Goal: Communication & Community: Answer question/provide support

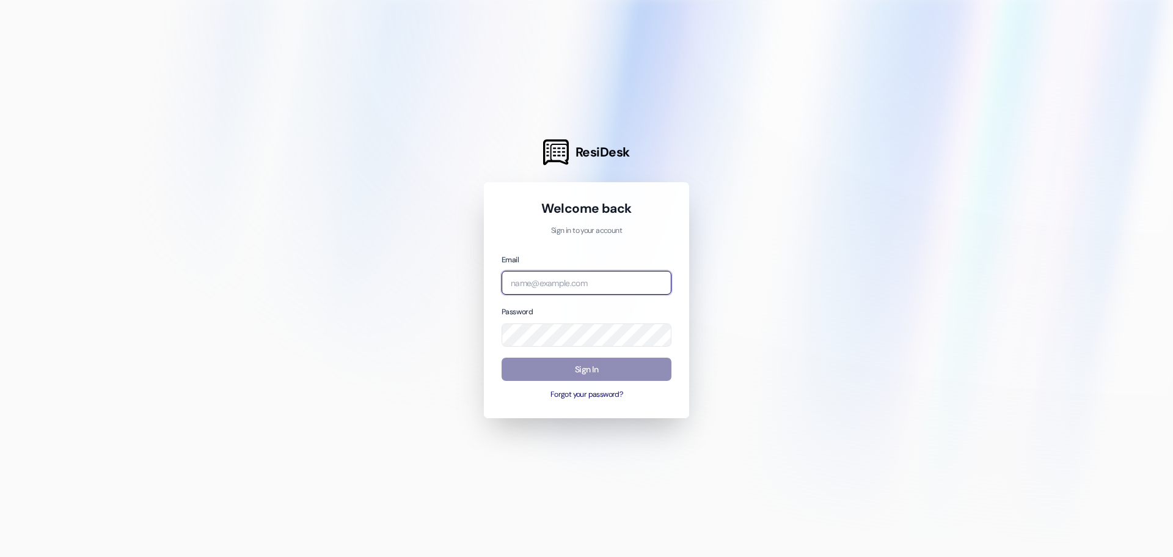
type input "[EMAIL_ADDRESS][DOMAIN_NAME]"
click at [587, 369] on button "Sign In" at bounding box center [587, 370] width 170 height 24
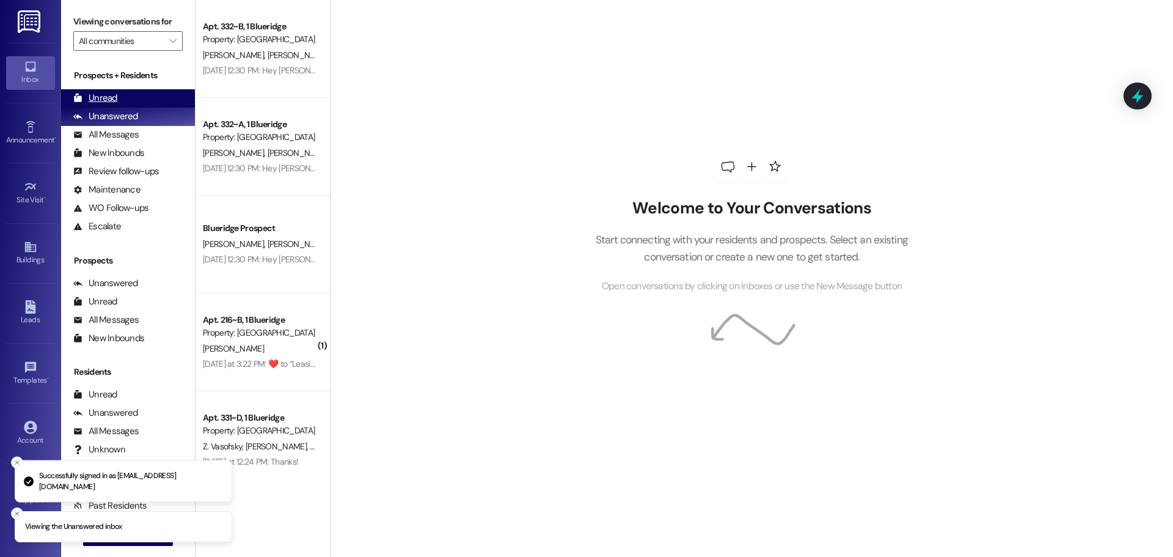
click at [95, 99] on div "Unread" at bounding box center [95, 98] width 44 height 13
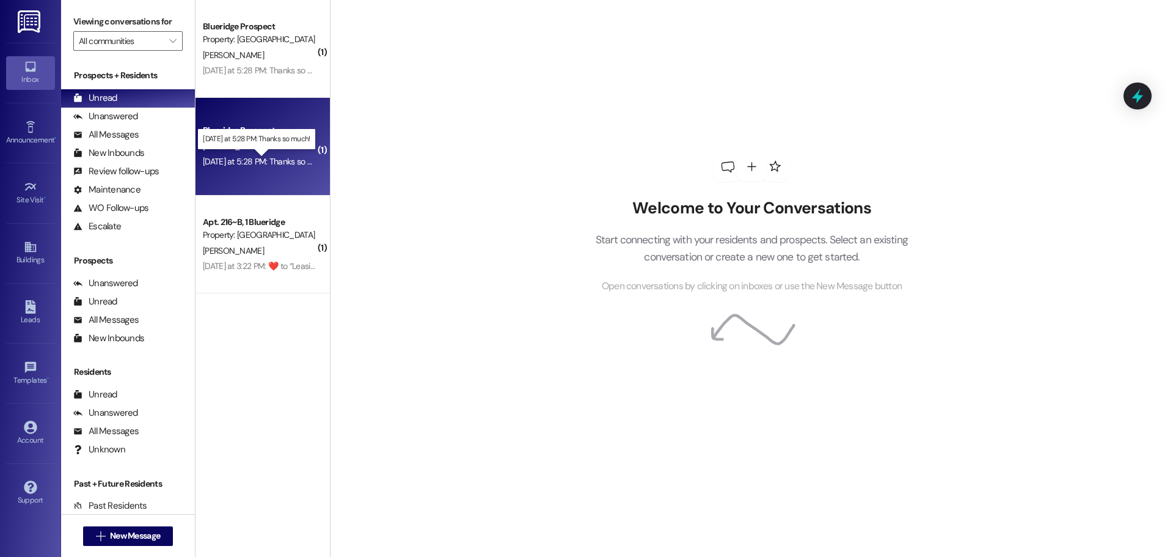
click at [287, 157] on div "Yesterday at 5:28 PM: Thanks so much! Yesterday at 5:28 PM: Thanks so much!" at bounding box center [266, 161] width 127 height 11
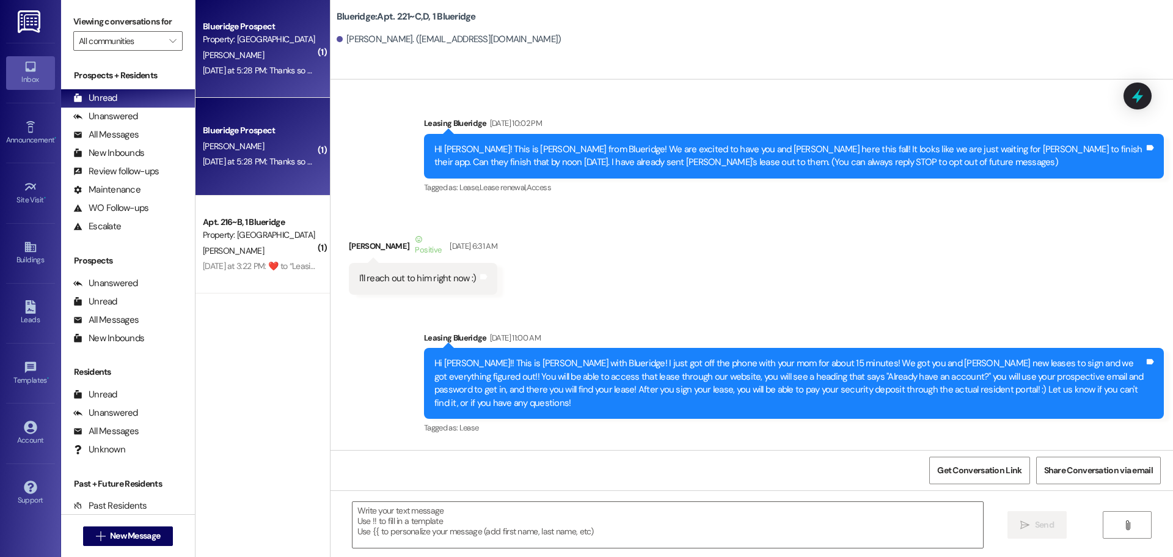
scroll to position [48963, 0]
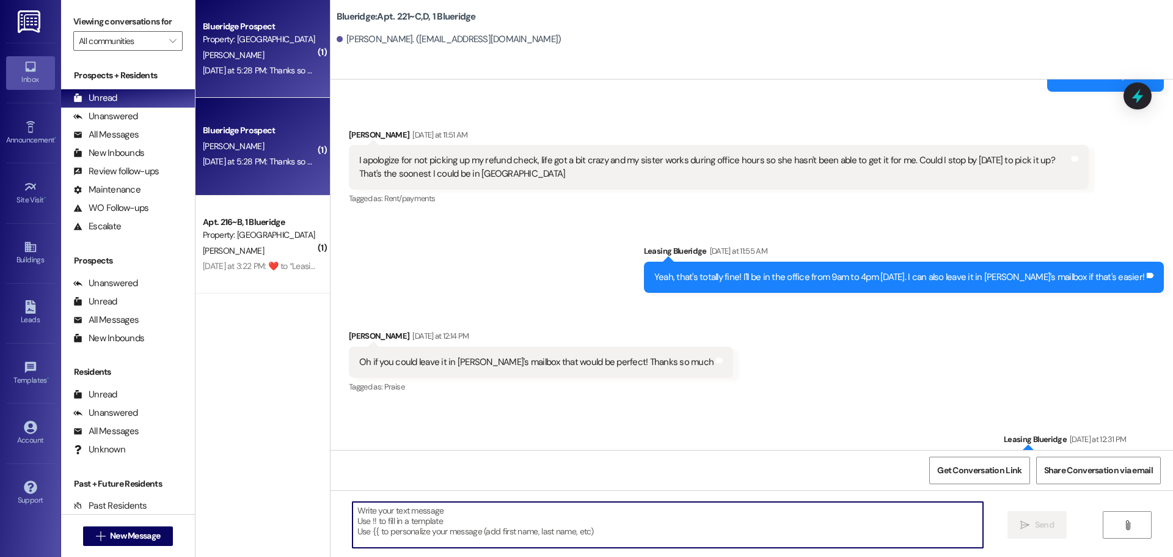
click at [668, 526] on textarea at bounding box center [668, 525] width 631 height 46
type textarea "You're very welcome!"
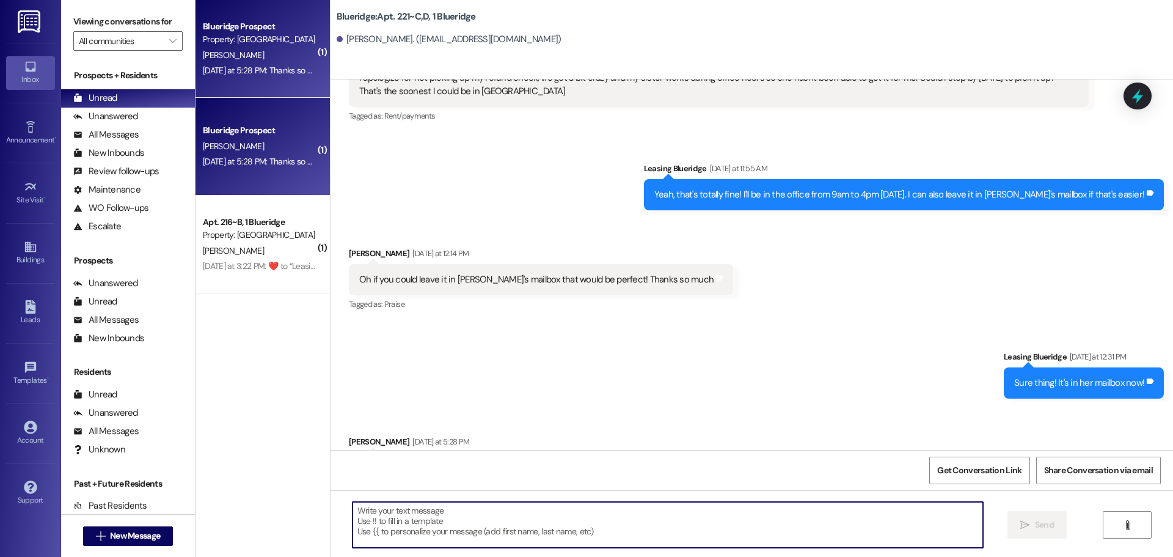
scroll to position [49048, 0]
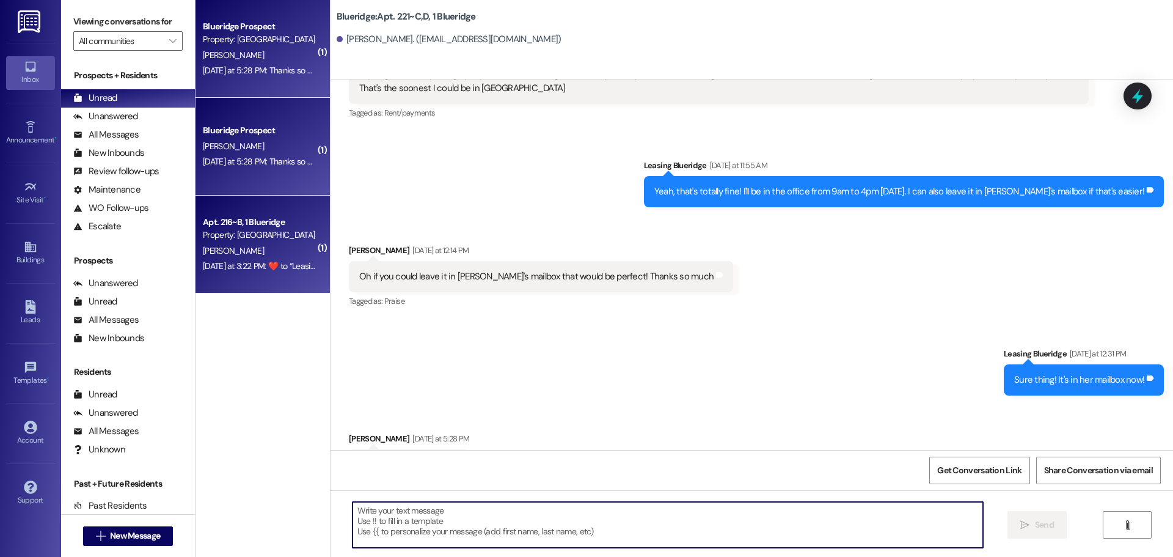
click at [216, 243] on div "H. Phister" at bounding box center [260, 250] width 116 height 15
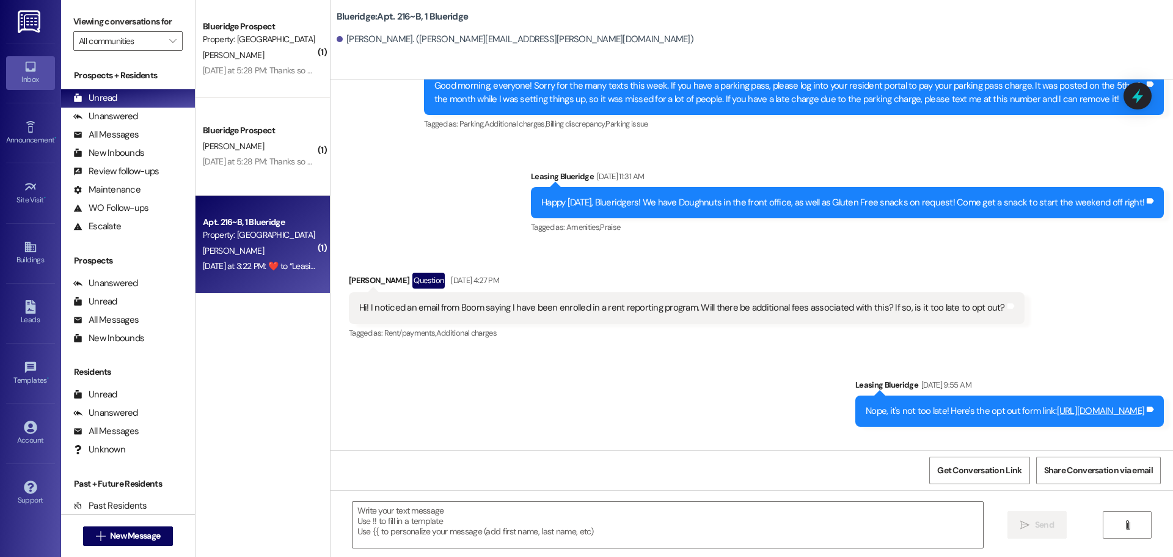
scroll to position [55900, 0]
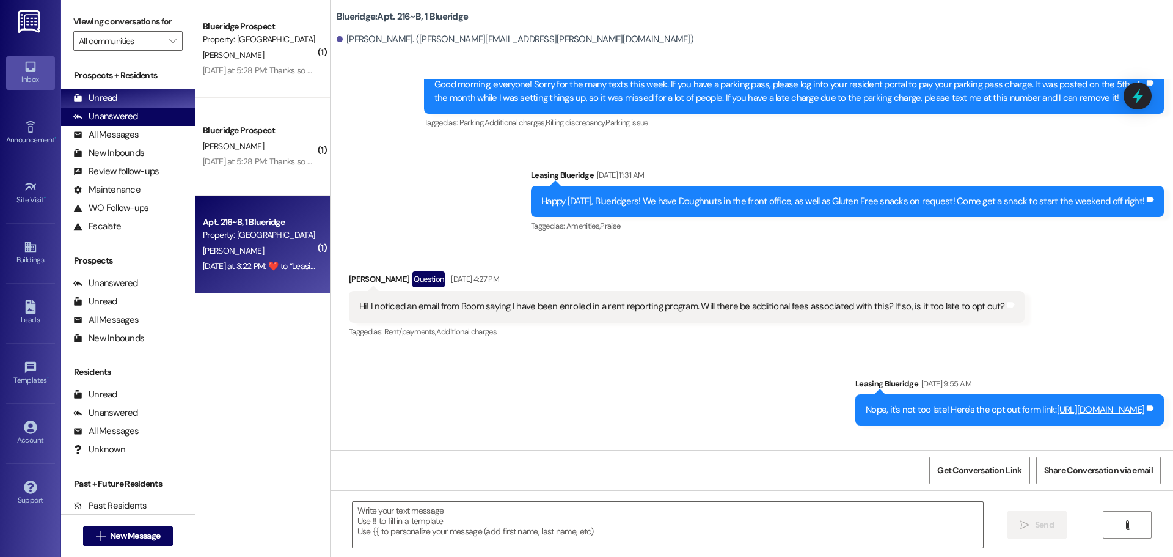
click at [120, 111] on div "Unanswered" at bounding box center [105, 116] width 65 height 13
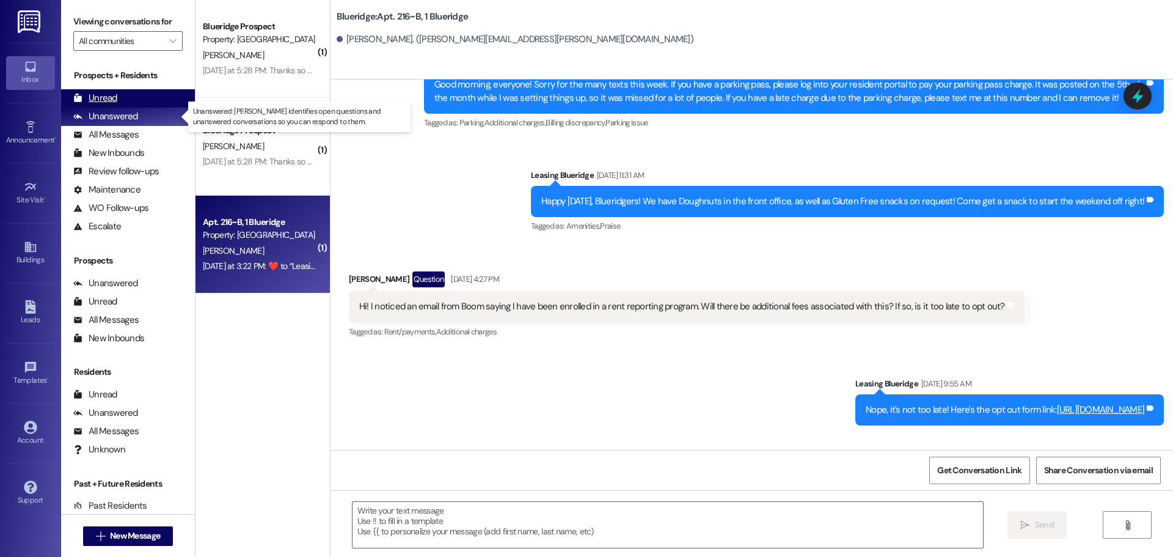
click at [119, 106] on div "Unread (0)" at bounding box center [128, 98] width 134 height 18
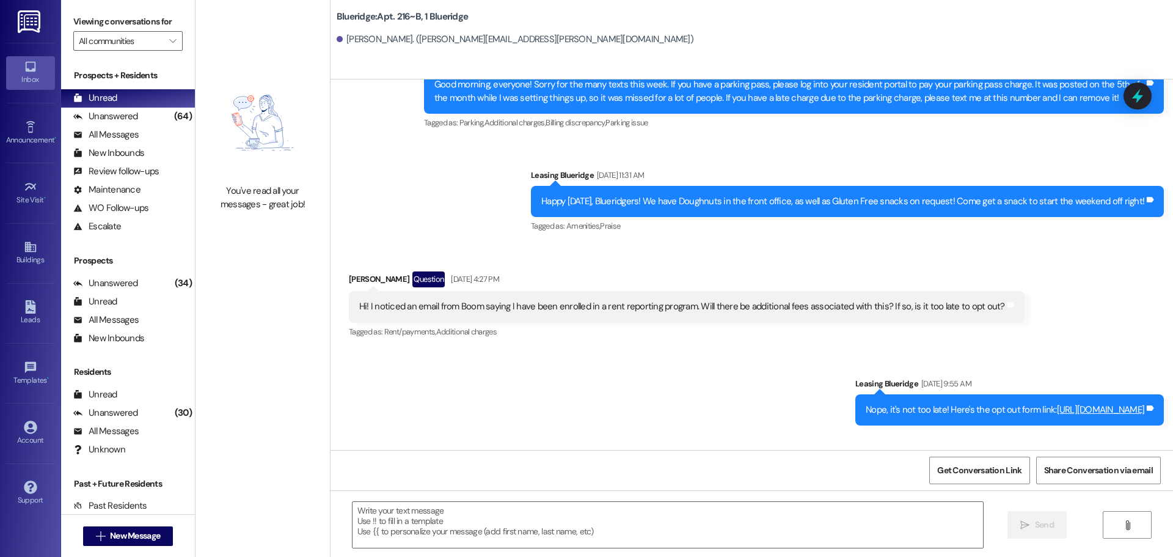
click at [584, 350] on div "Sent via SMS Leasing Blueridge Sep 16, 2025 at 9:55 AM Nope, it's not too late!…" at bounding box center [752, 426] width 843 height 153
drag, startPoint x: 160, startPoint y: 119, endPoint x: 153, endPoint y: 109, distance: 11.9
click at [171, 119] on div "(64)" at bounding box center [183, 116] width 24 height 19
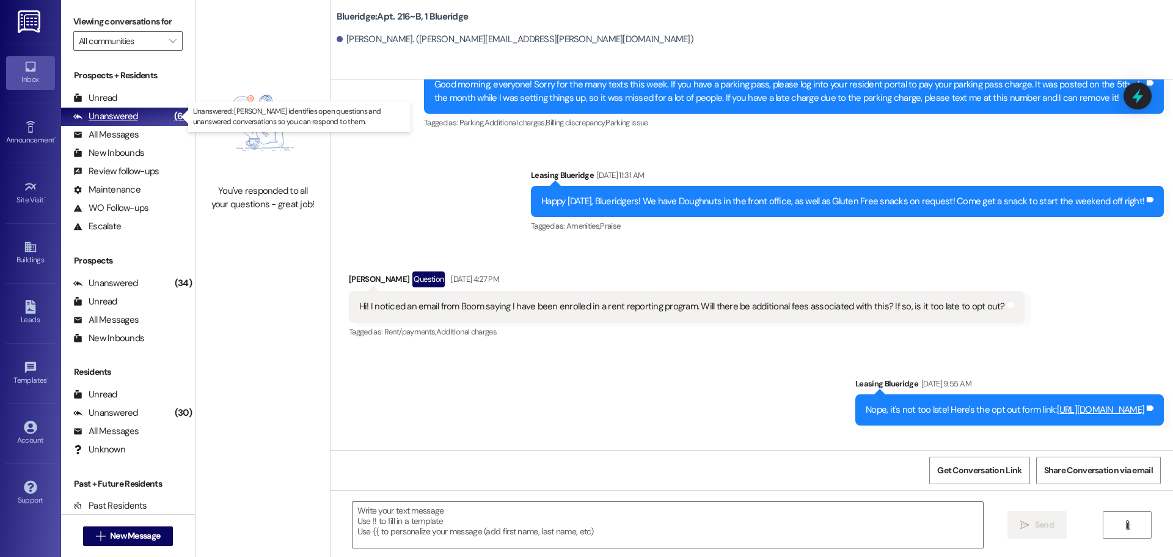
click at [153, 108] on div "Unanswered (64)" at bounding box center [128, 117] width 134 height 18
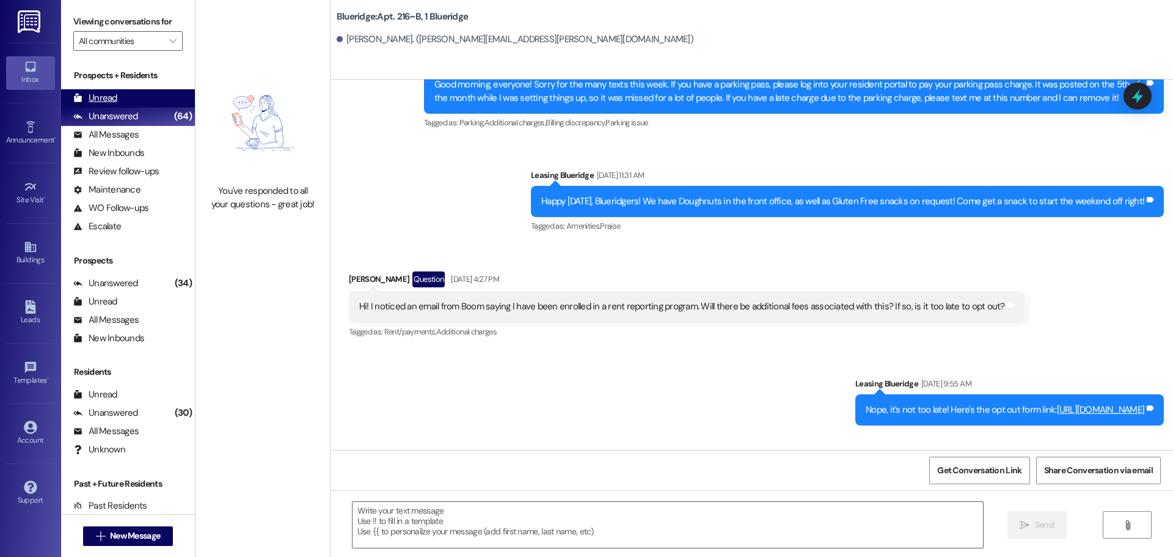
click at [156, 102] on div "Unread (0)" at bounding box center [128, 98] width 134 height 18
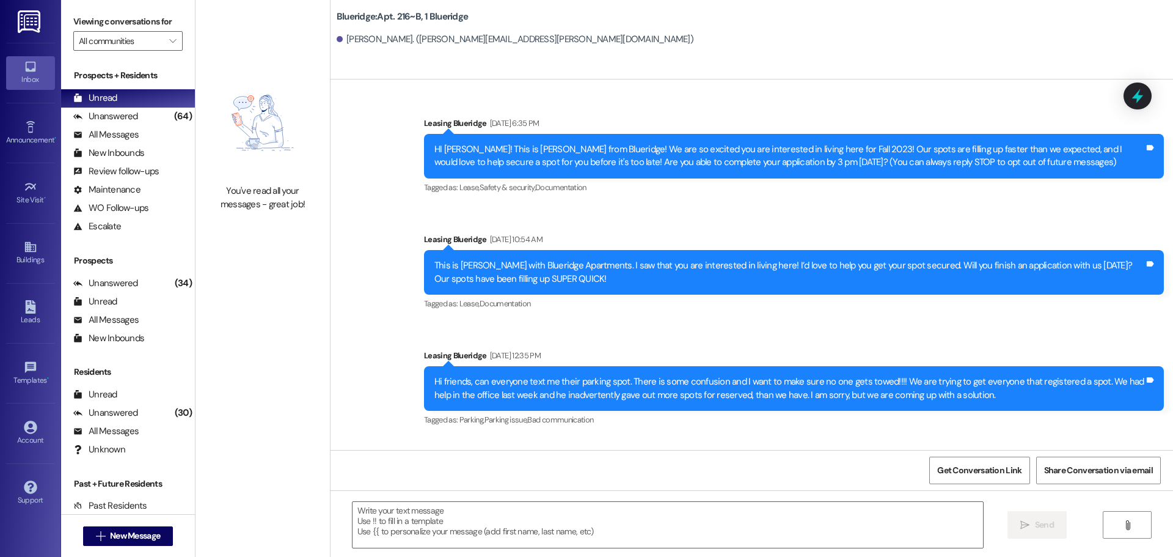
scroll to position [55899, 0]
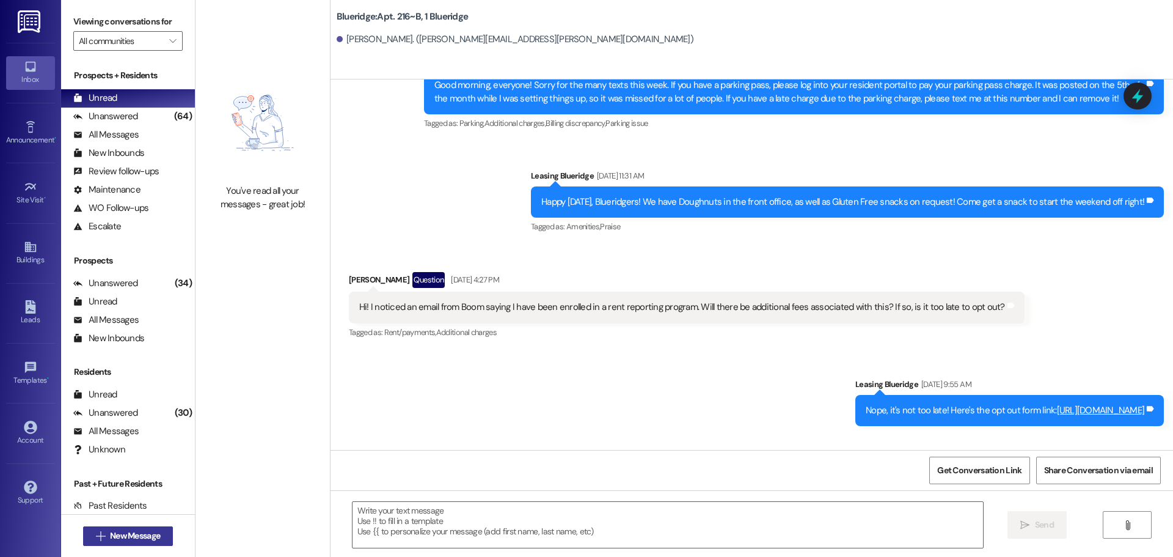
click at [151, 536] on span "New Message" at bounding box center [135, 535] width 50 height 13
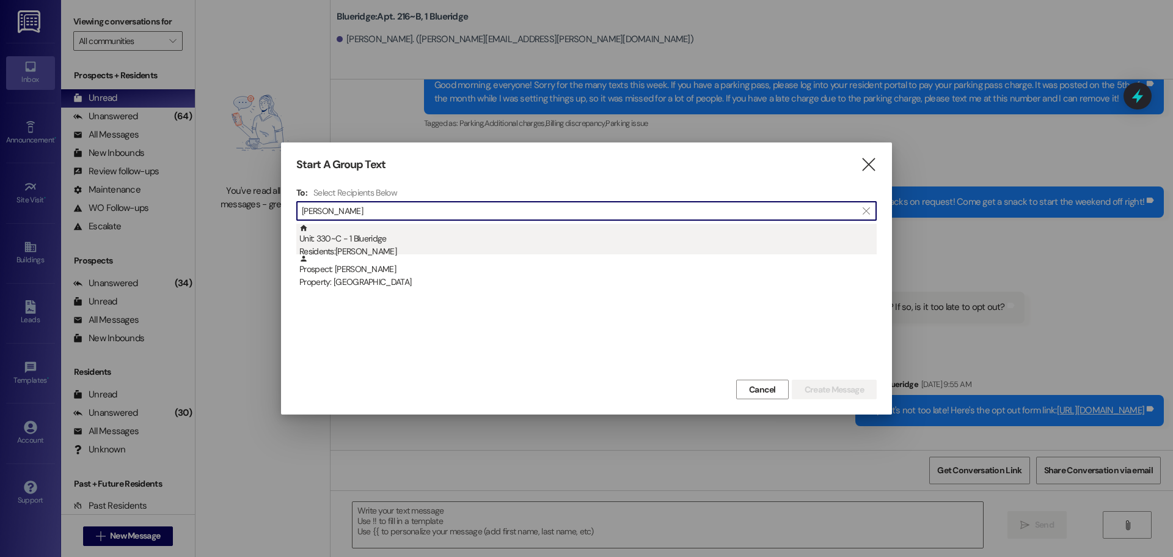
type input "carter mahoney"
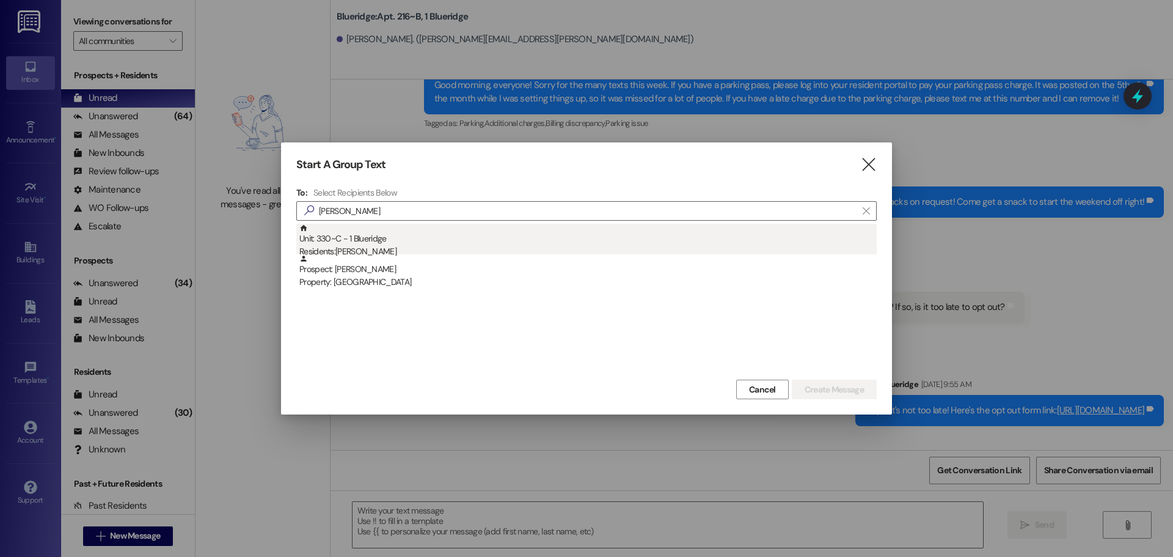
click at [414, 237] on div "Unit: 330~C - 1 Blueridge Residents: Carter Mahoney" at bounding box center [588, 241] width 578 height 35
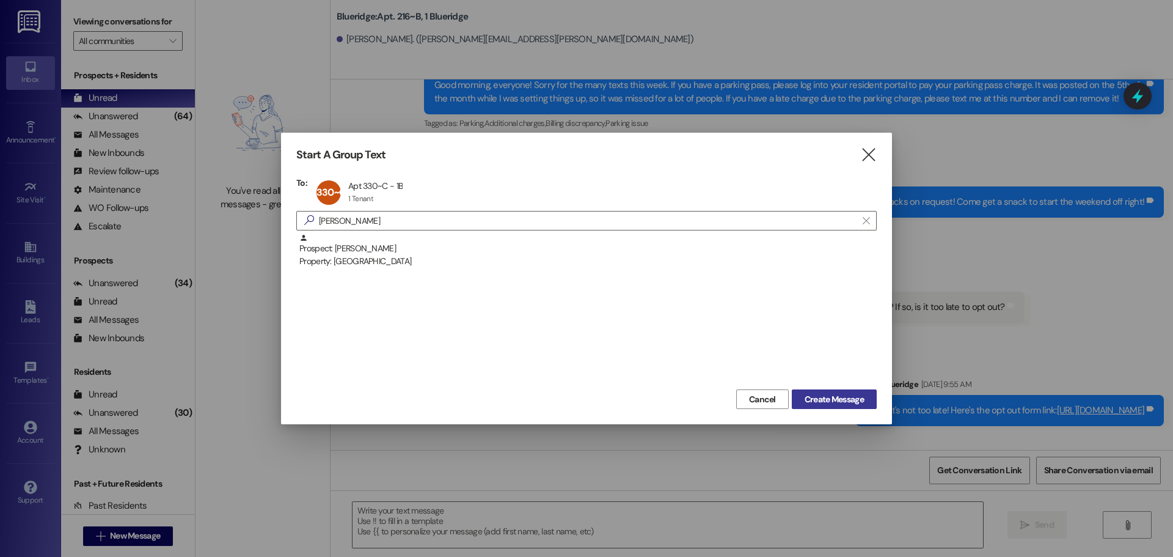
click at [828, 402] on span "Create Message" at bounding box center [834, 399] width 59 height 13
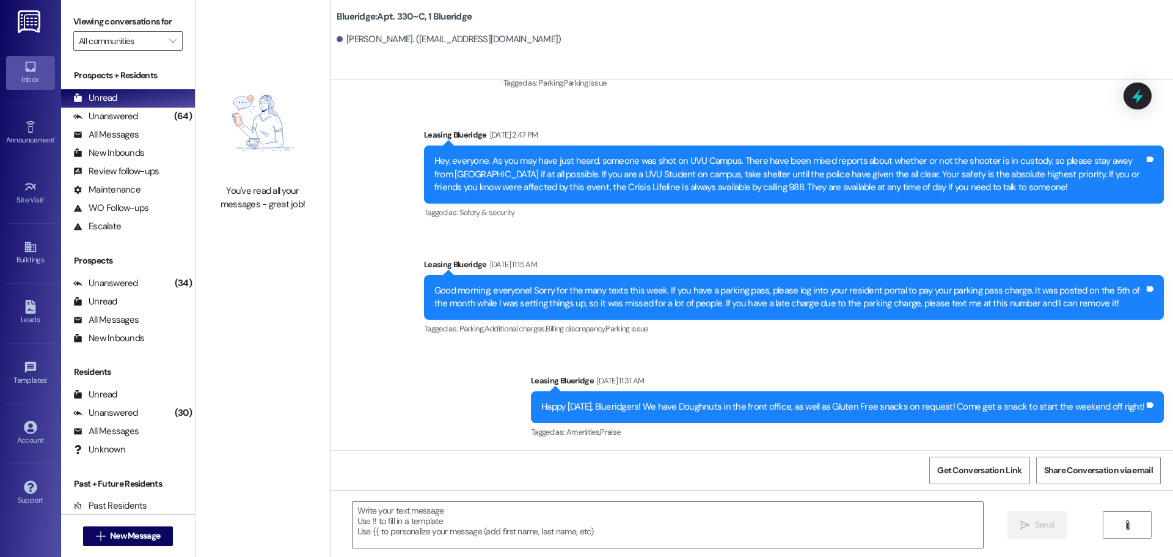
scroll to position [629, 0]
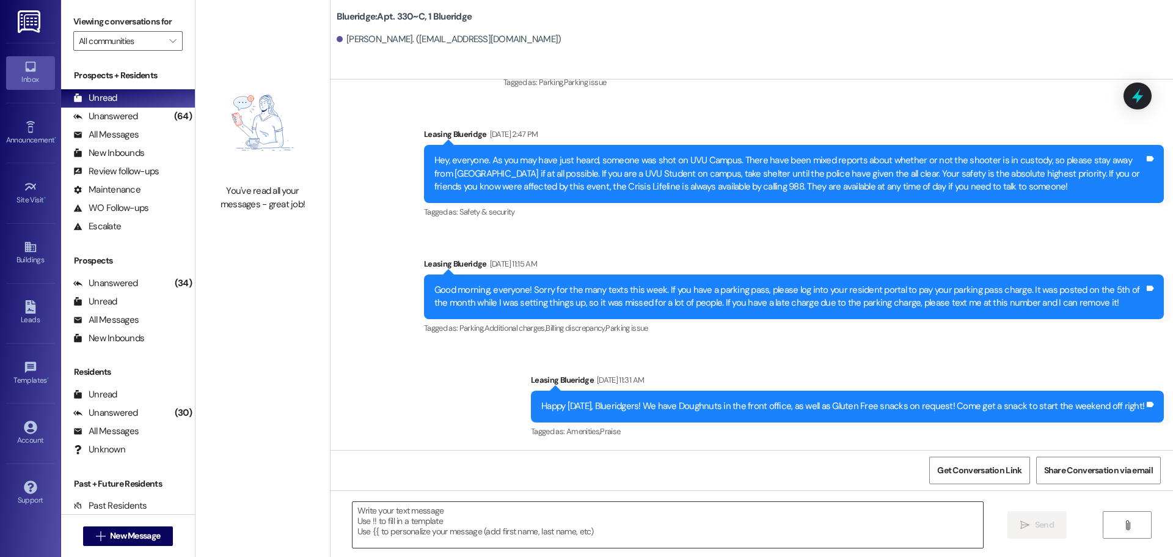
click at [574, 531] on textarea at bounding box center [668, 525] width 631 height 46
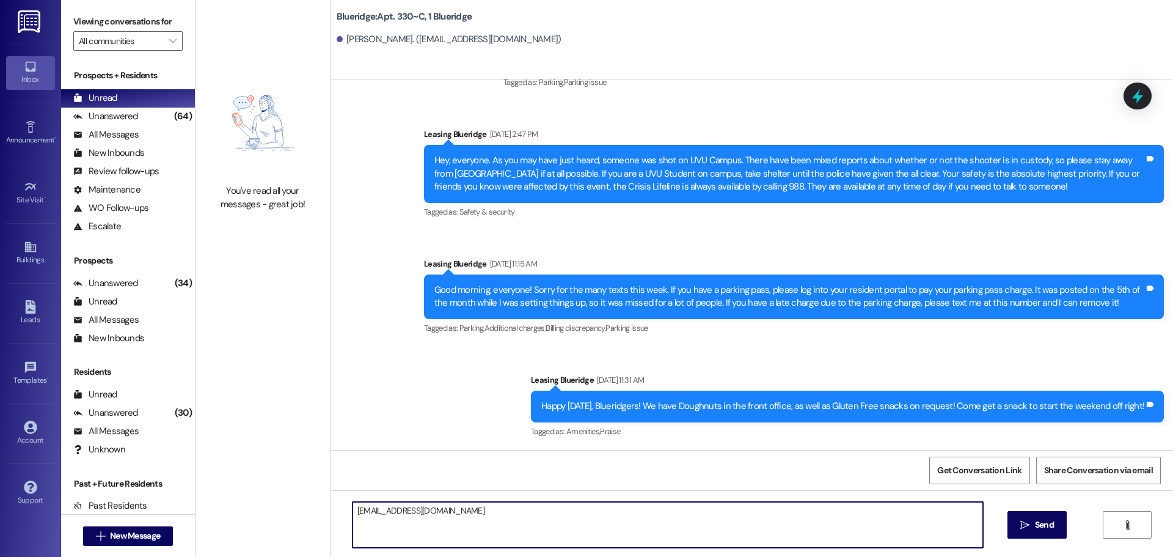
type textarea "blueridge@redstoneresidential.com"
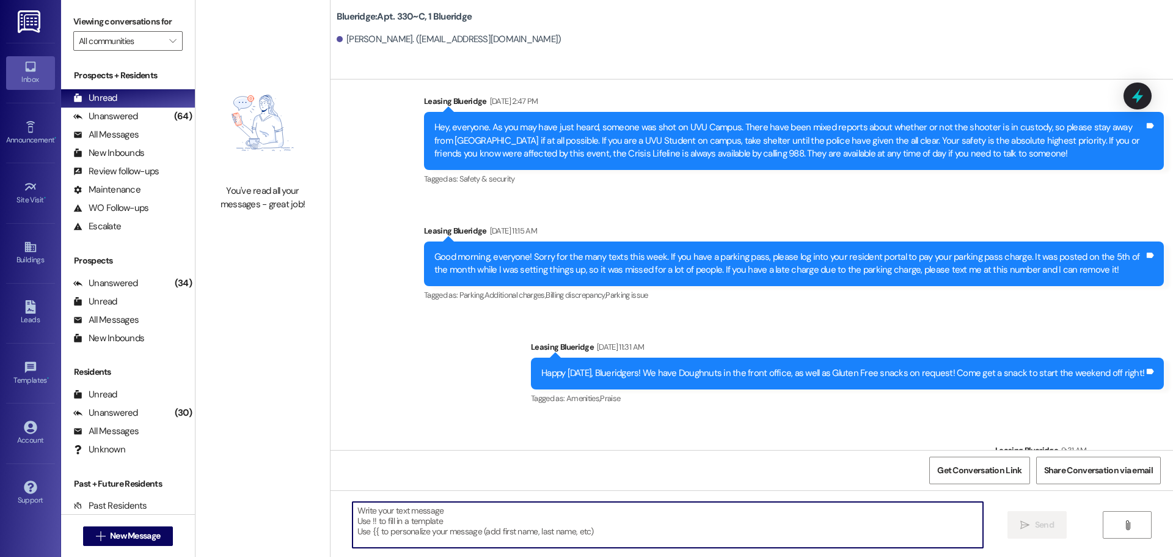
scroll to position [714, 0]
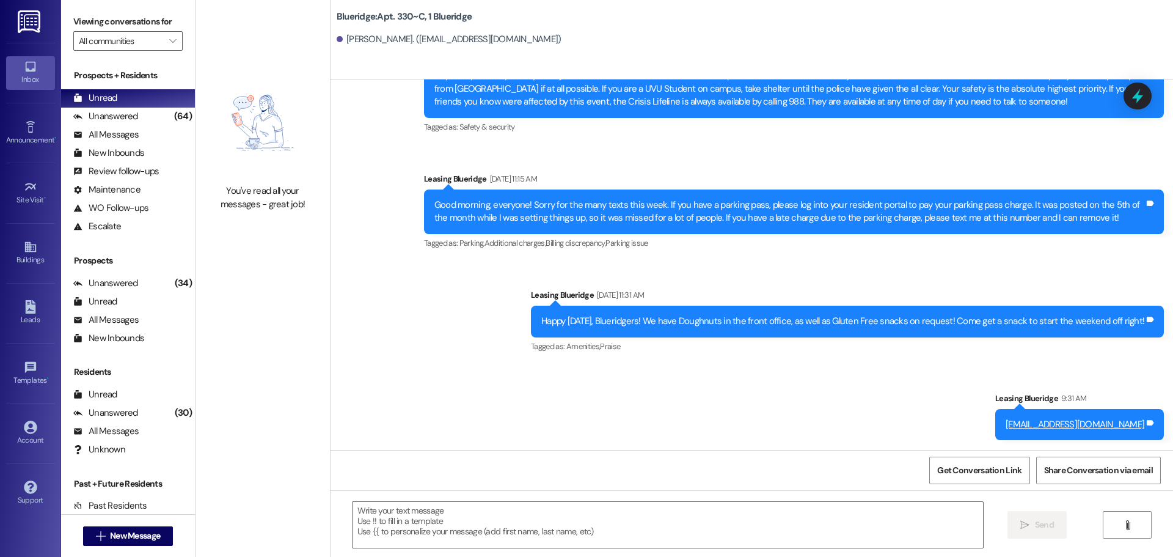
click at [546, 272] on div "Announcement, sent via SMS Leasing Blueridge Sep 04, 2025 at 3:50 PM Good eveni…" at bounding box center [752, 71] width 843 height 757
click at [40, 29] on img at bounding box center [30, 21] width 25 height 23
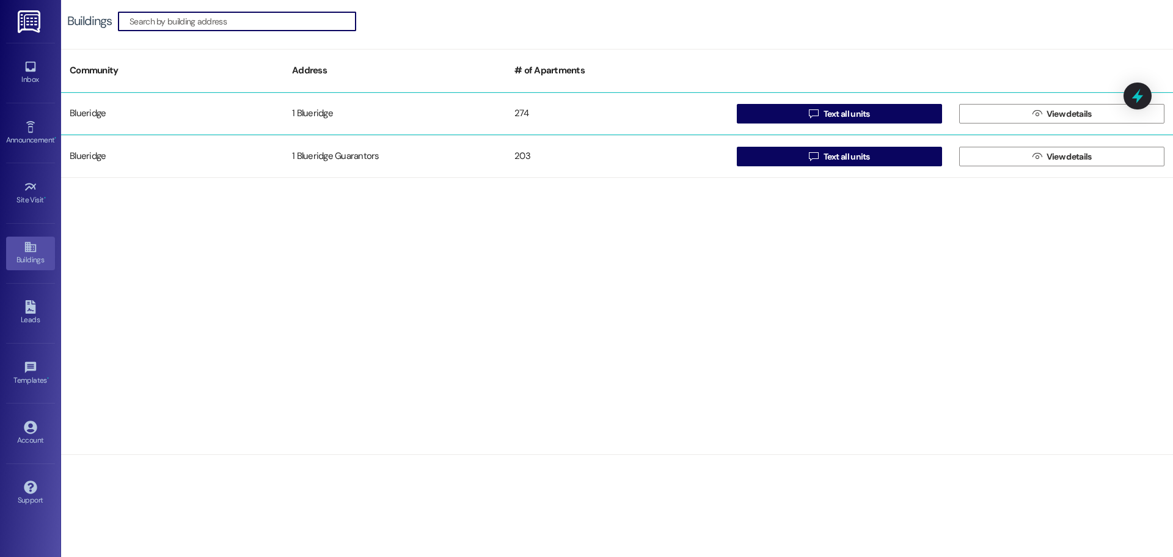
click at [733, 116] on div " Text all units" at bounding box center [840, 113] width 222 height 24
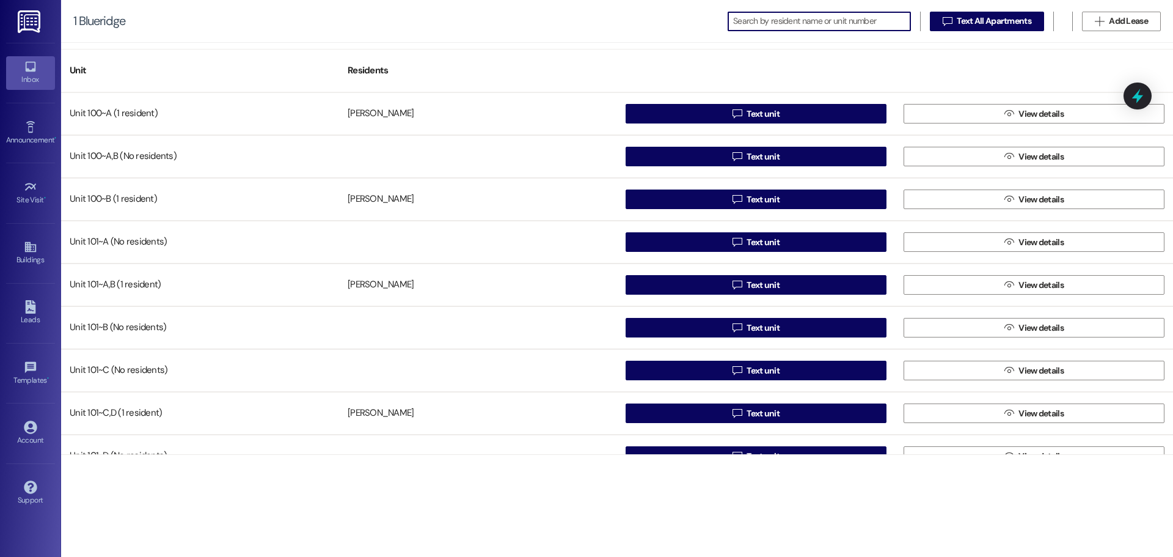
click at [20, 69] on link "Inbox" at bounding box center [30, 72] width 49 height 33
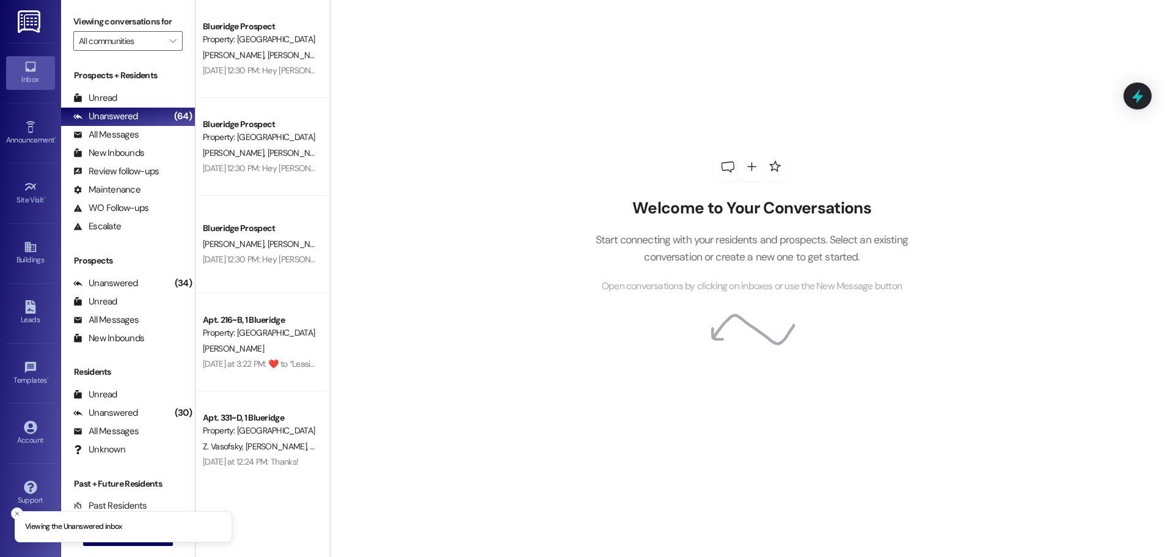
click at [36, 21] on img at bounding box center [30, 21] width 25 height 23
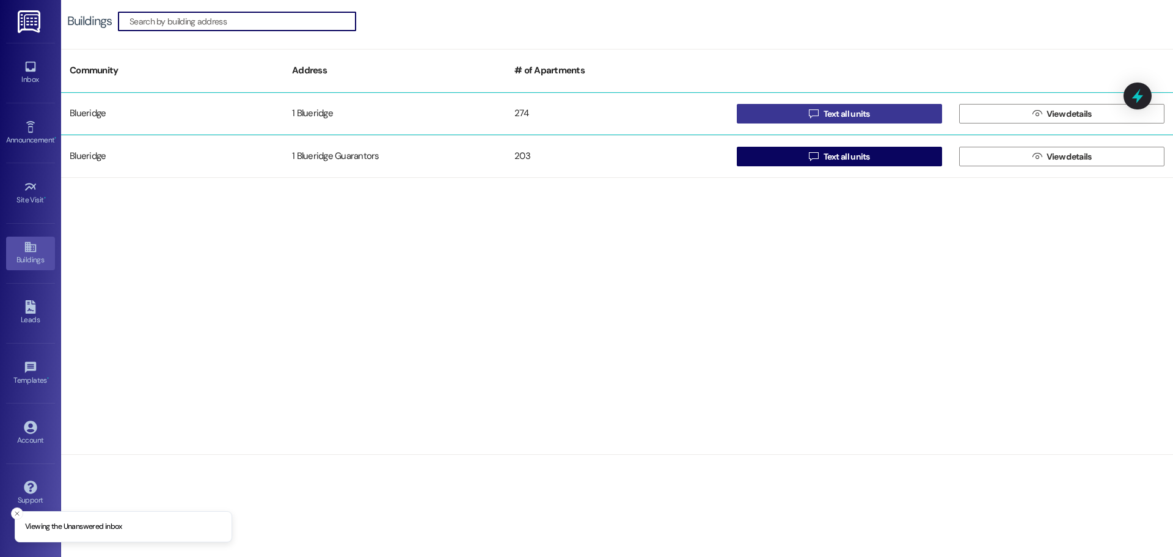
click at [832, 112] on span "Text all units" at bounding box center [847, 114] width 46 height 13
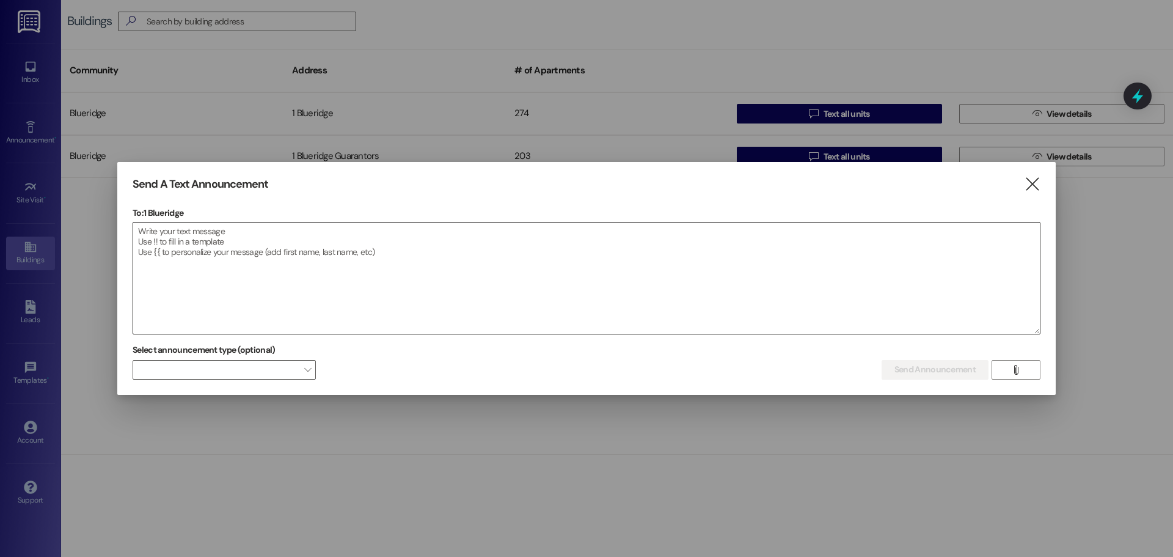
click at [384, 271] on textarea at bounding box center [586, 277] width 907 height 111
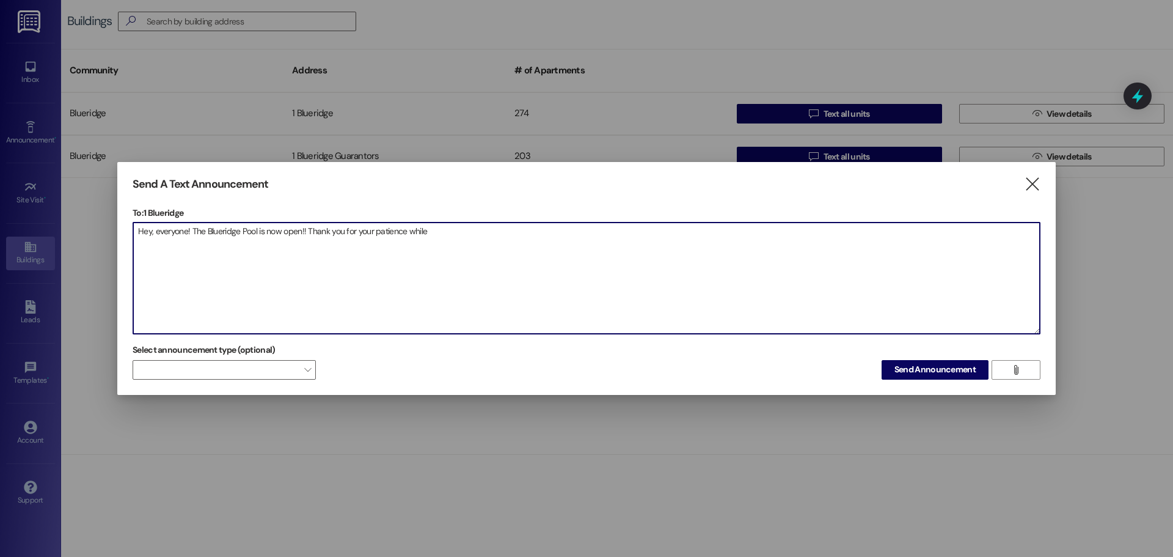
click at [465, 240] on textarea "Hey, everyone! The Blueridge Pool is now open!! Thank you for your patience whi…" at bounding box center [586, 277] width 907 height 111
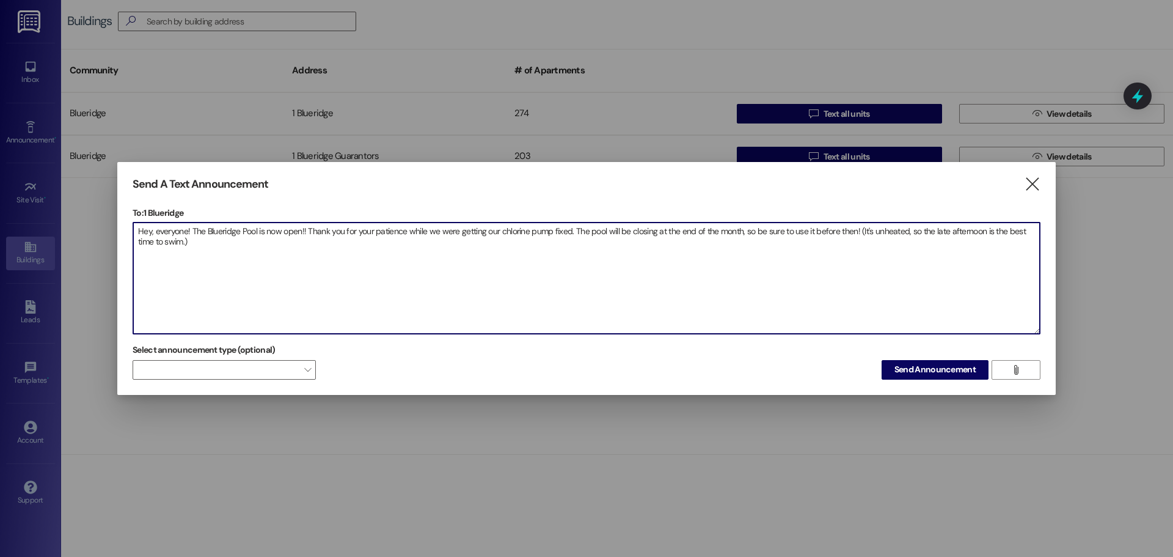
type textarea "Hey, everyone! The Blueridge Pool is now open!! Thank you for your patience whi…"
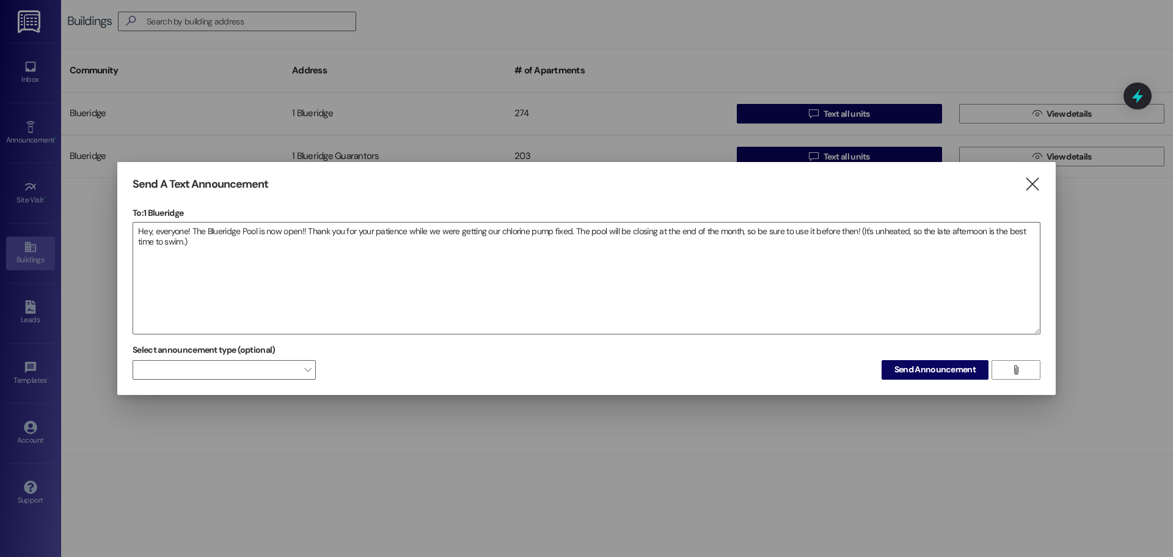
click at [956, 382] on div "Send A Text Announcement  To: 1 Blueridge  Drop image file here Hey, everyone…" at bounding box center [586, 278] width 939 height 233
drag, startPoint x: 953, startPoint y: 371, endPoint x: 944, endPoint y: 347, distance: 26.1
click at [953, 370] on span "Send Announcement" at bounding box center [935, 369] width 81 height 13
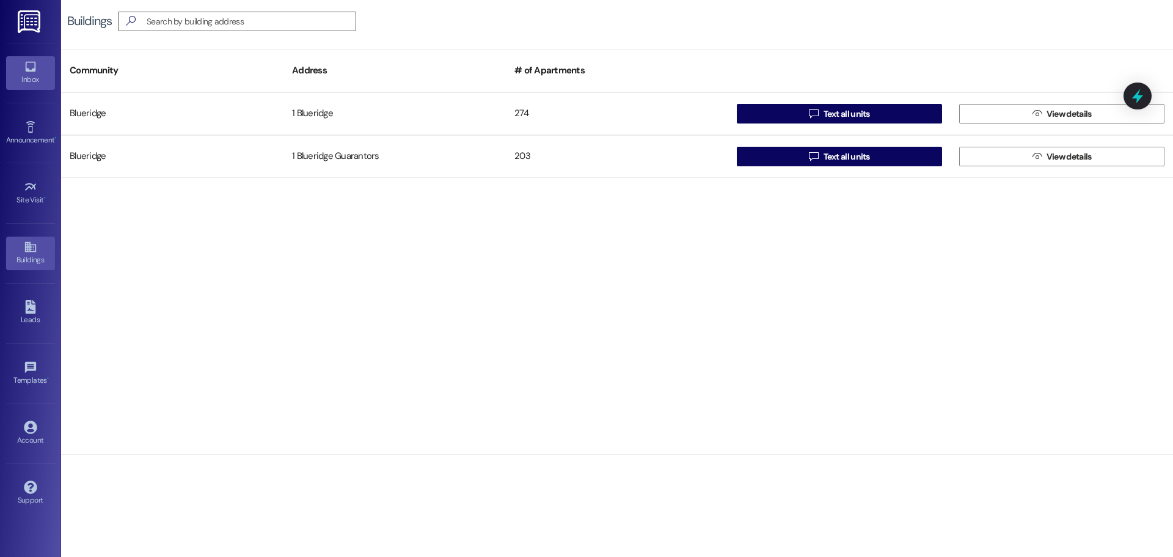
click at [28, 67] on icon at bounding box center [30, 66] width 13 height 13
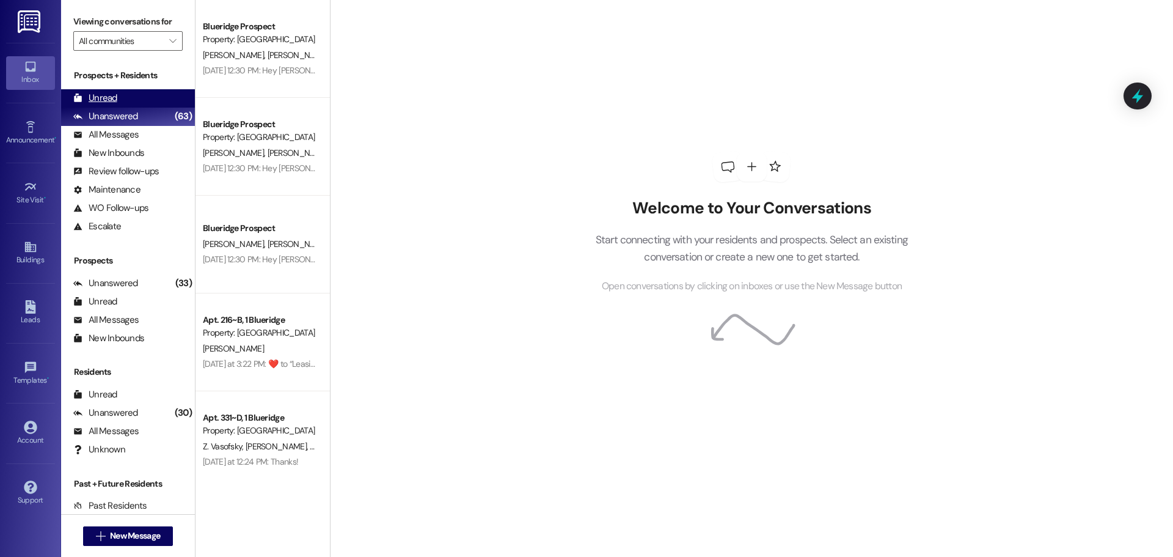
click at [97, 97] on div "Unread" at bounding box center [95, 98] width 44 height 13
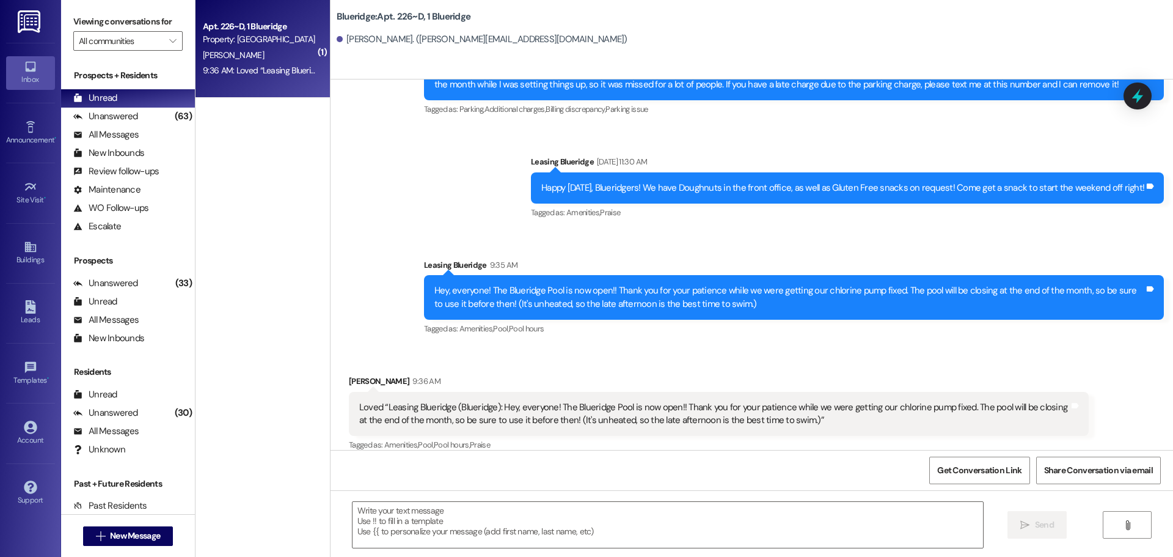
scroll to position [3436, 0]
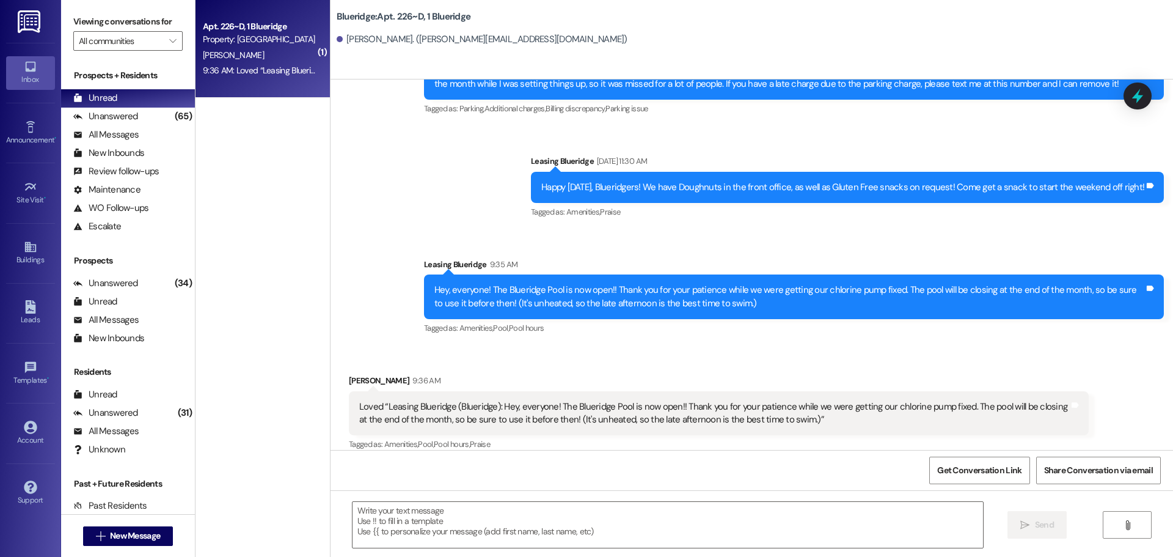
click at [1038, 326] on div "Announcement, sent via SMS Leasing Blueridge 9:35 AM Hey, everyone! The Bluerid…" at bounding box center [794, 298] width 758 height 98
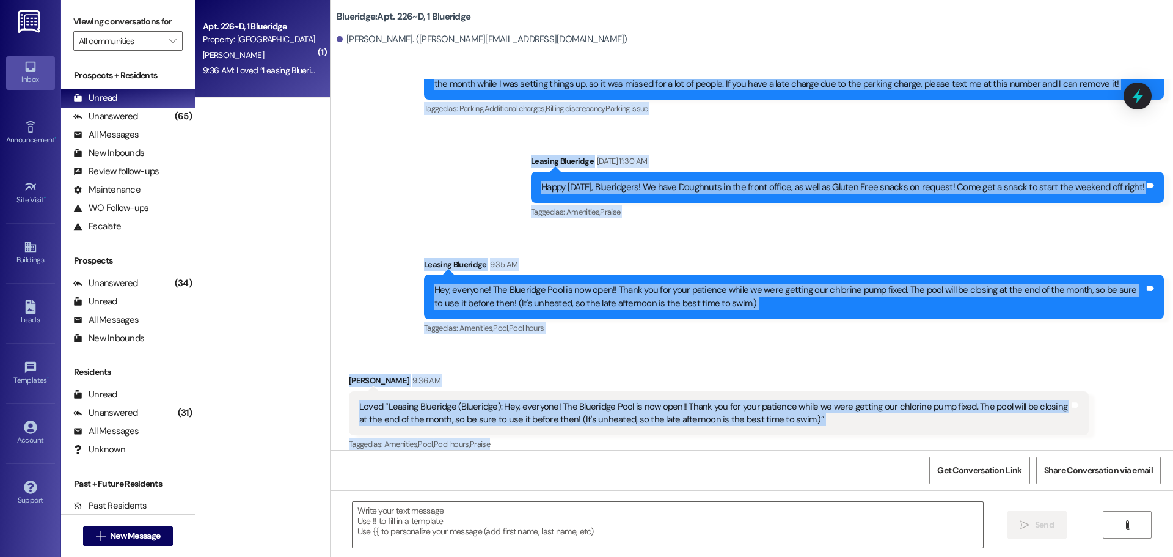
drag, startPoint x: 332, startPoint y: 86, endPoint x: 1097, endPoint y: 435, distance: 841.0
click at [1097, 435] on div "Sent via SMS Leasing Blueridge Feb 03, 2025 at 2:13 PM Hi Annika! This is Mindy…" at bounding box center [752, 264] width 843 height 370
click at [1098, 435] on div "Received via SMS Annika Wammack 9:36 AM Loved “Leasing Blueridge (Blueridge): H…" at bounding box center [752, 405] width 843 height 116
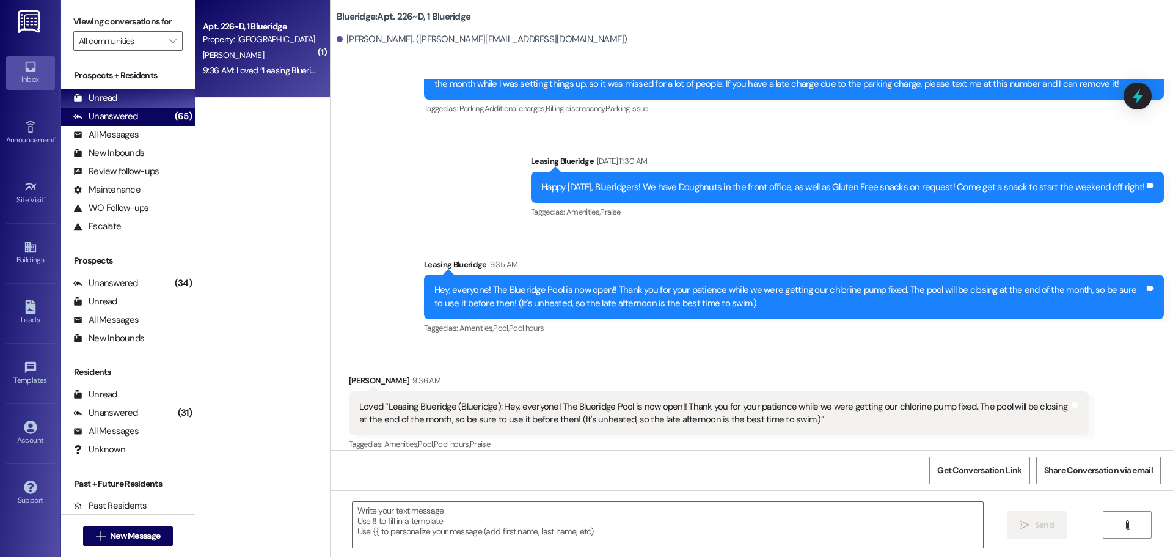
click at [150, 119] on div "Unanswered (65)" at bounding box center [128, 117] width 134 height 18
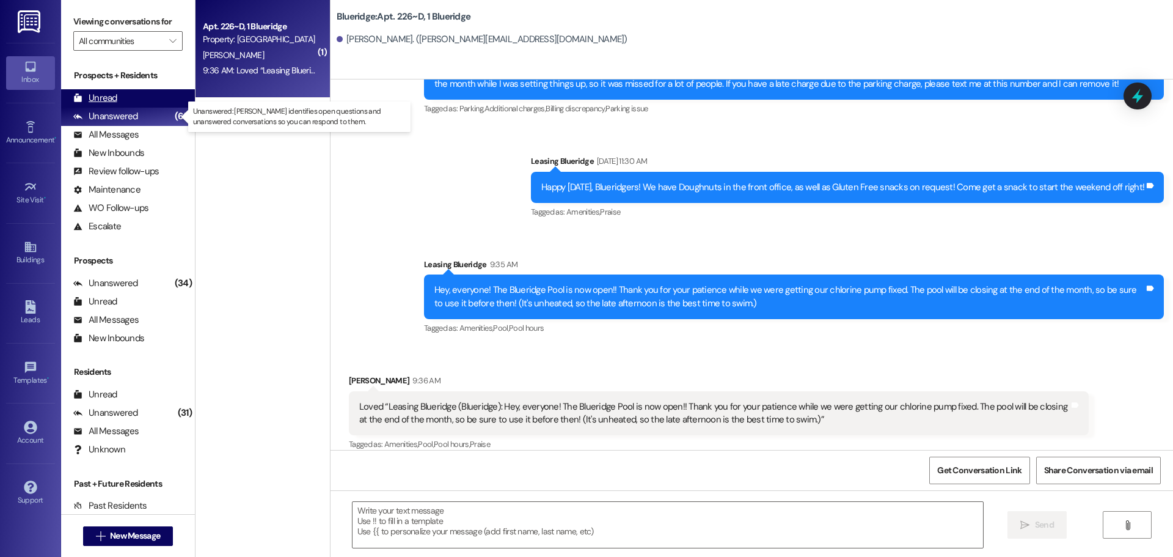
click at [151, 95] on div "Unread (0)" at bounding box center [128, 98] width 134 height 18
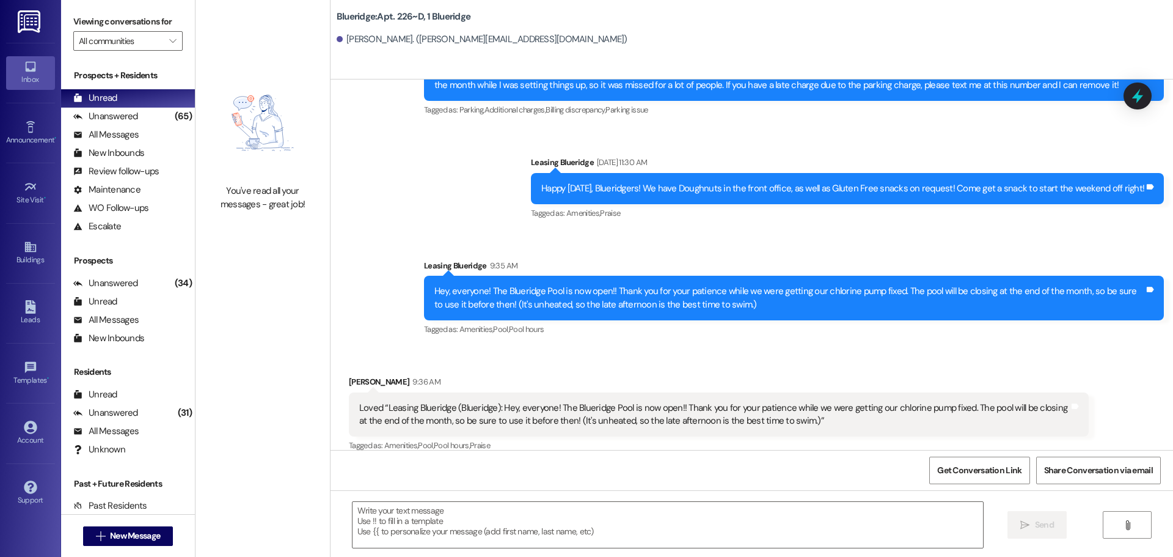
scroll to position [3435, 0]
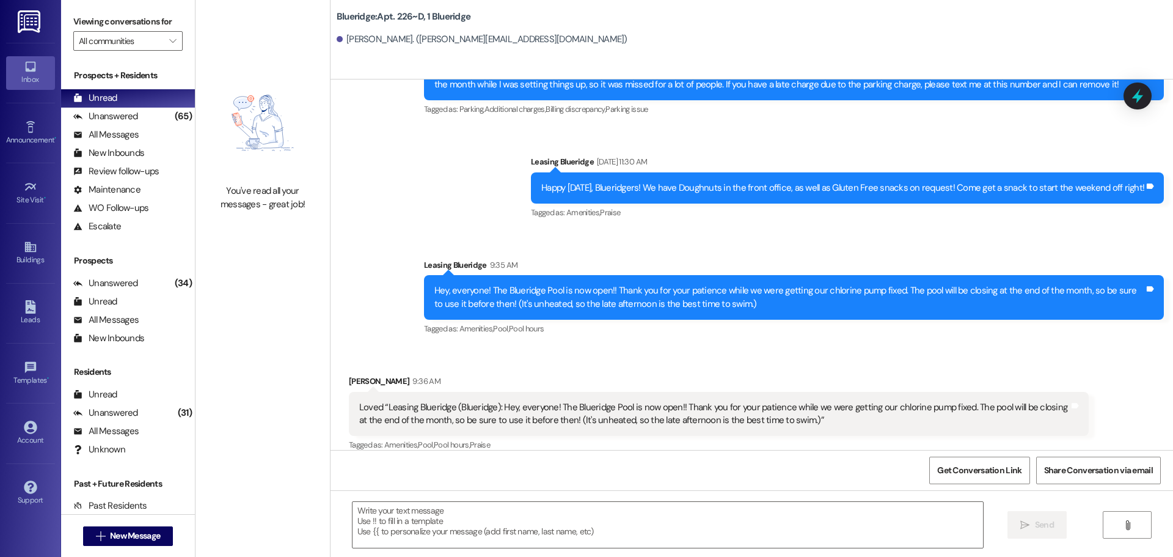
click at [450, 151] on div "Announcement, sent via SMS Leasing Blueridge Sep 10, 2025 at 2:47 PM Hey, every…" at bounding box center [752, 114] width 843 height 465
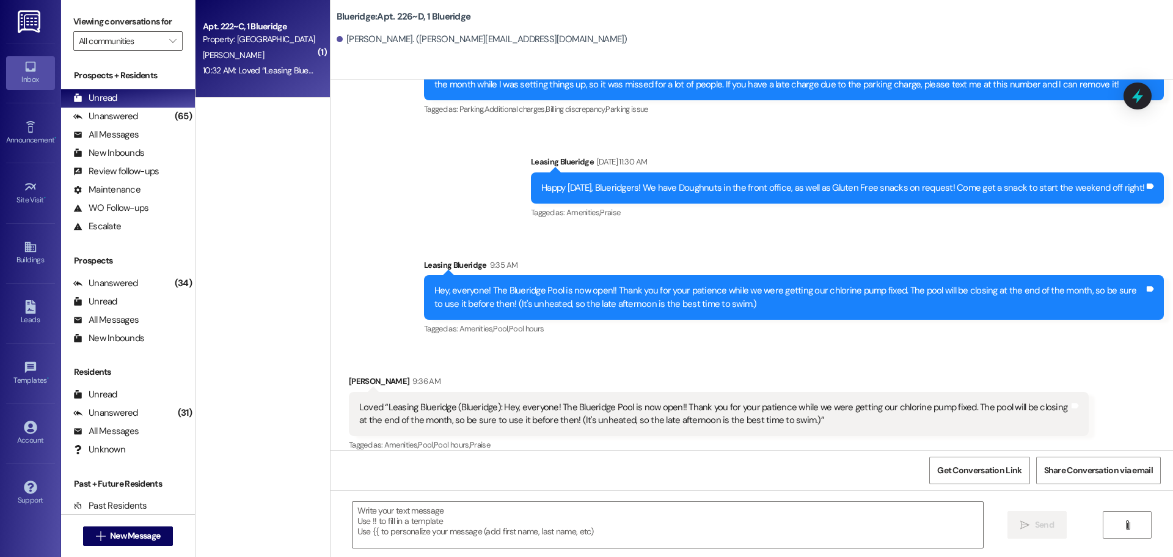
click at [261, 58] on div "[PERSON_NAME]" at bounding box center [260, 55] width 116 height 15
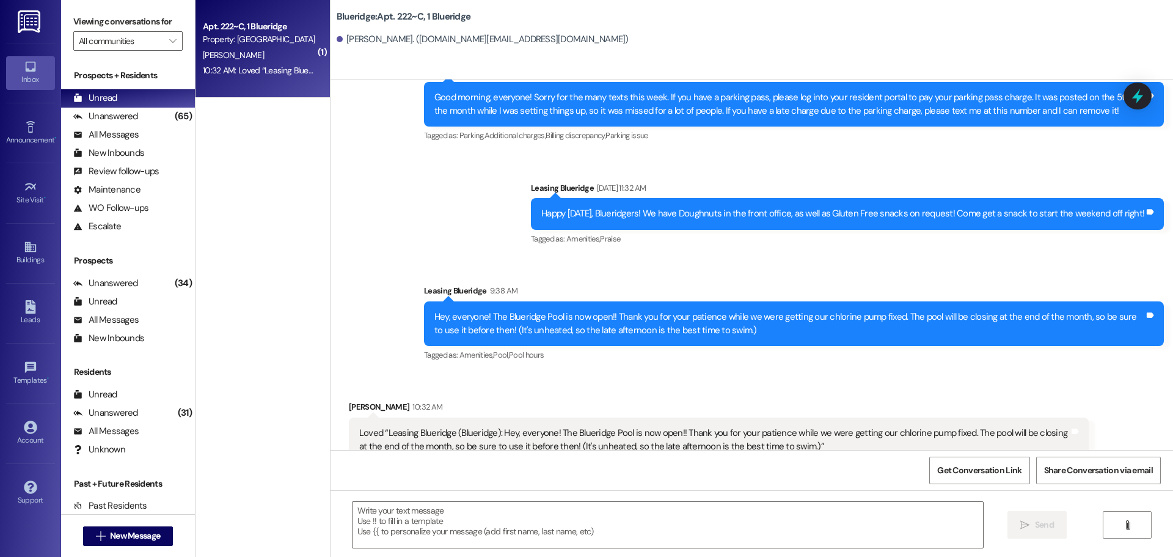
scroll to position [3286, 0]
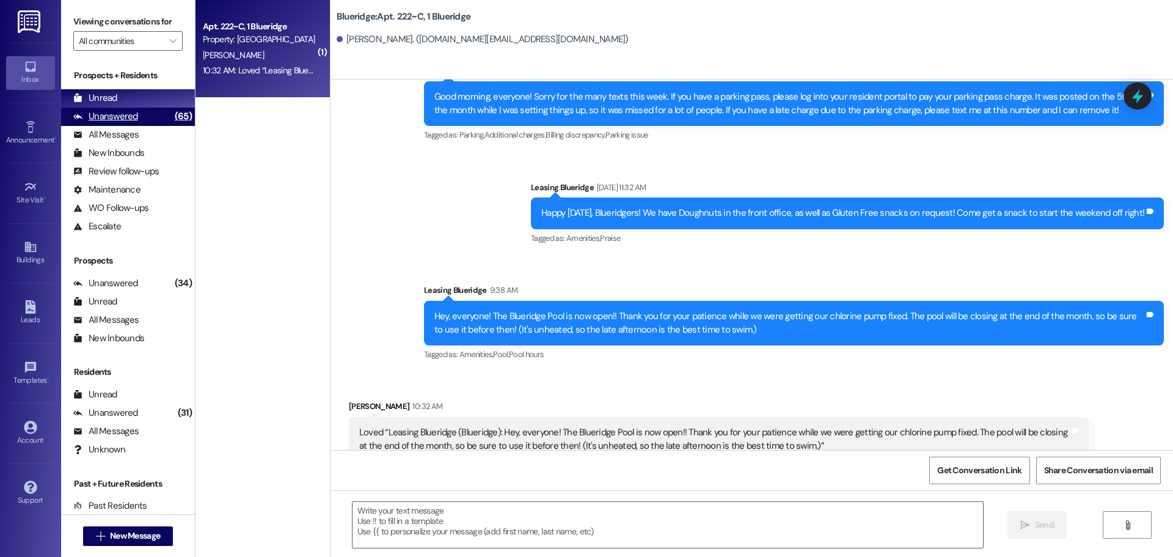
click at [126, 120] on div "Unanswered" at bounding box center [105, 116] width 65 height 13
click at [140, 95] on div "Unread (0)" at bounding box center [128, 98] width 134 height 18
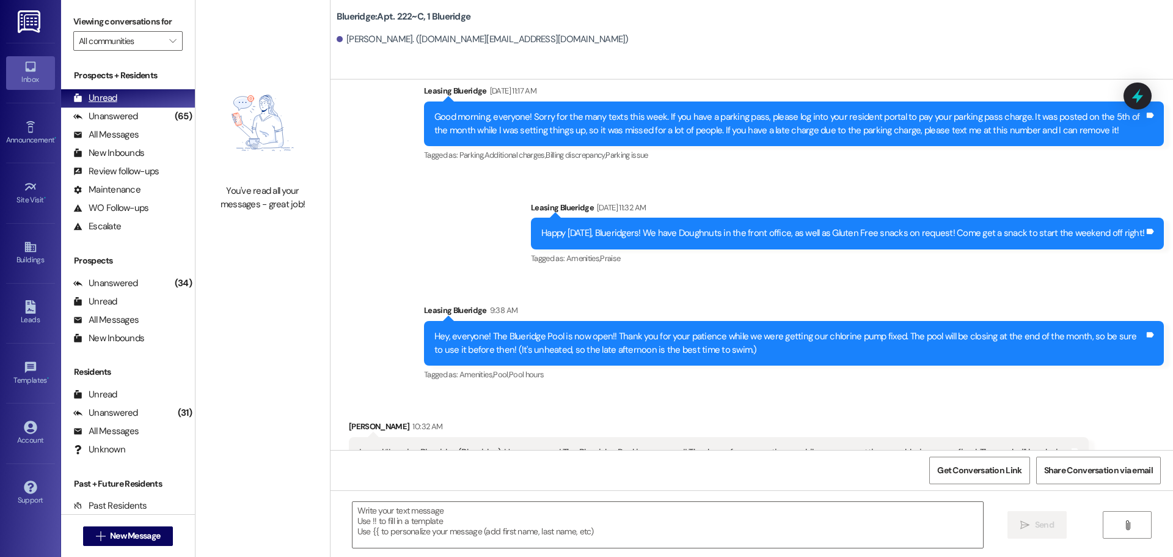
scroll to position [3286, 0]
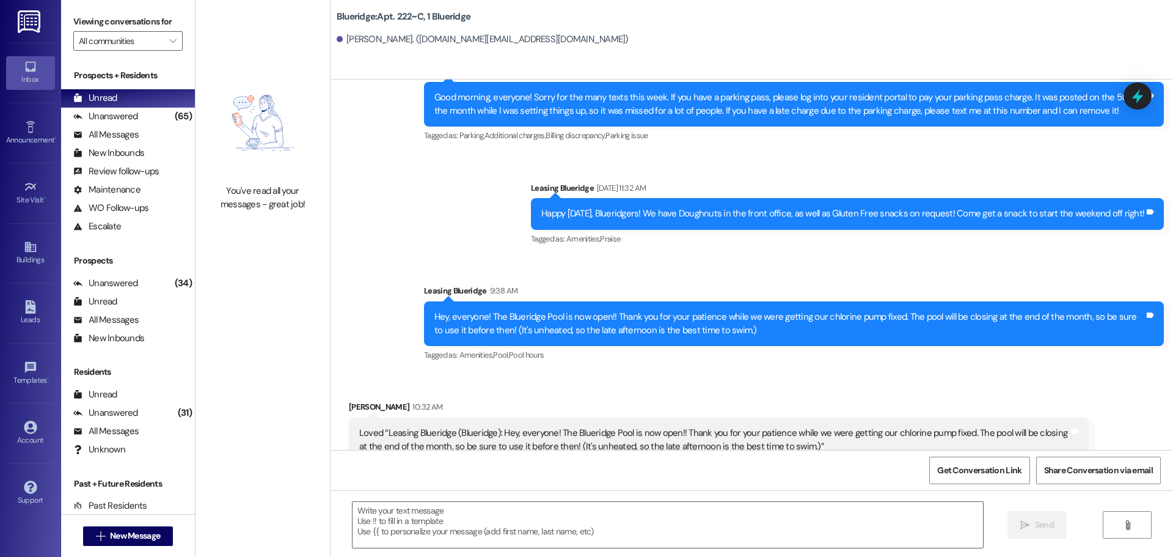
click at [1118, 346] on div "Tagged as: Amenities , Click to highlight conversations about Amenities Pool , …" at bounding box center [794, 355] width 740 height 18
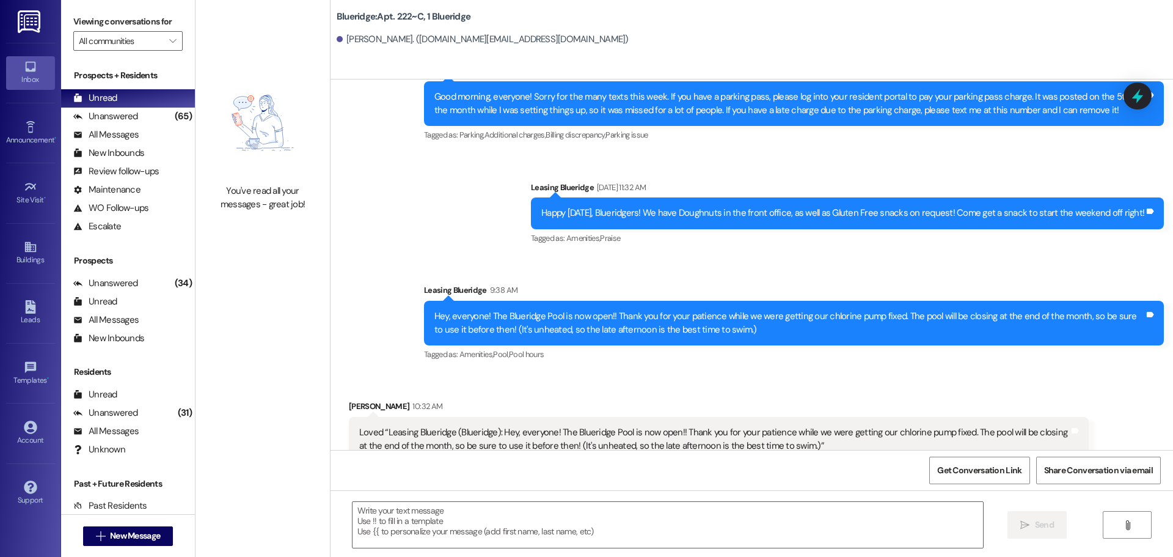
click at [801, 391] on div "Received via SMS Noah George 10:32 AM Loved “Leasing Blueridge (Blueridge): Hey…" at bounding box center [719, 440] width 758 height 98
click at [746, 274] on div "Announcement, sent via SMS Leasing Blueridge 9:38 AM Hey, everyone! The Bluerid…" at bounding box center [794, 323] width 758 height 98
click at [704, 274] on div "Announcement, sent via SMS Leasing Blueridge 9:38 AM Hey, everyone! The Bluerid…" at bounding box center [794, 323] width 758 height 98
click at [682, 218] on div "Sent via SMS Leasing Blueridge Sep 08, 2025 at 4:17 PM No problem! I'm sorry ab…" at bounding box center [752, 97] width 843 height 550
click at [1044, 229] on div "Tagged as: Amenities , Click to highlight conversations about Amenities Praise …" at bounding box center [847, 238] width 633 height 18
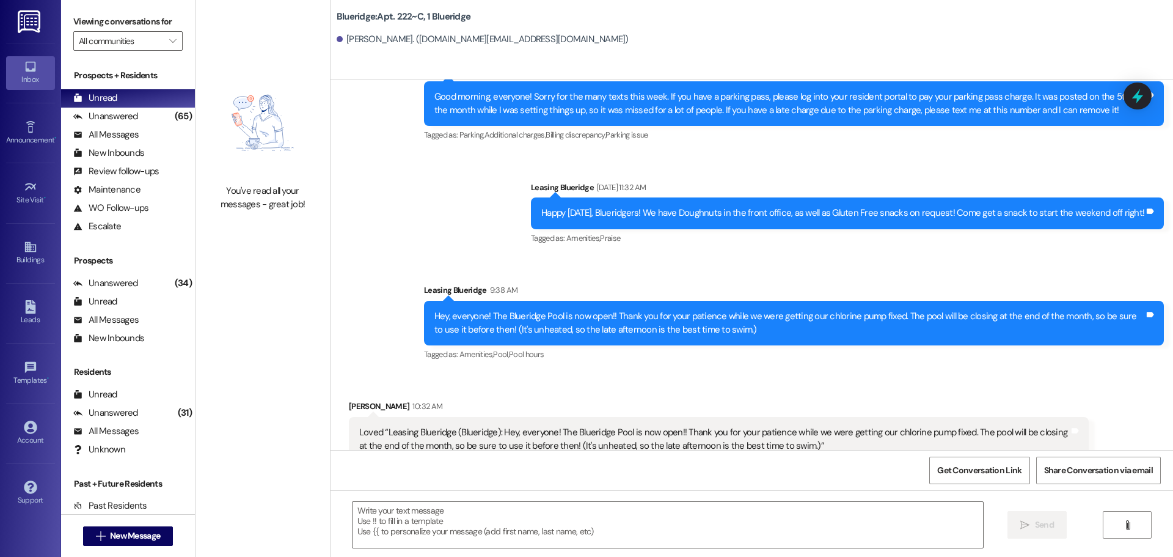
click at [718, 345] on div "Tagged as: Amenities , Click to highlight conversations about Amenities Pool , …" at bounding box center [794, 354] width 740 height 18
click at [720, 345] on div "Tagged as: Amenities , Click to highlight conversations about Amenities Pool , …" at bounding box center [794, 354] width 740 height 18
click at [439, 207] on div "Sent via SMS Leasing Blueridge Sep 08, 2025 at 4:17 PM No problem! I'm sorry ab…" at bounding box center [752, 97] width 843 height 550
click at [1046, 215] on div "Announcement, sent via SMS Leasing Blueridge Sep 12, 2025 at 11:32 AM Happy Fri…" at bounding box center [848, 214] width 652 height 85
click at [1078, 345] on div "Tagged as: Amenities , Click to highlight conversations about Amenities Pool , …" at bounding box center [794, 354] width 740 height 18
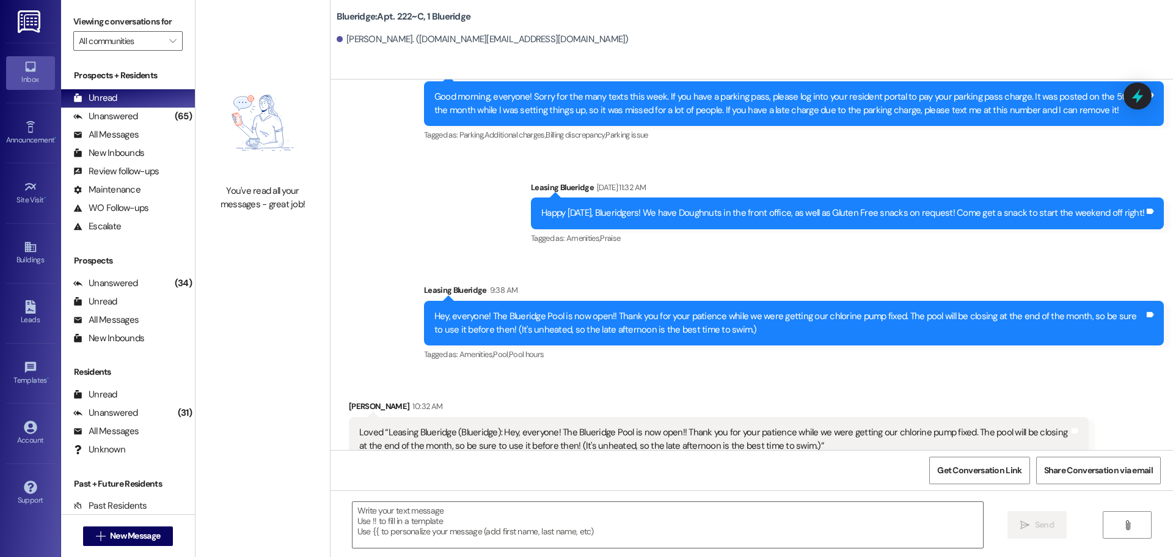
click at [842, 274] on div "Announcement, sent via SMS Leasing Blueridge 9:38 AM Hey, everyone! The Bluerid…" at bounding box center [794, 323] width 758 height 98
click at [940, 228] on div "Sent via SMS Leasing Blueridge Sep 08, 2025 at 4:17 PM No problem! I'm sorry ab…" at bounding box center [752, 97] width 843 height 550
click at [798, 229] on div "Tagged as: Amenities , Click to highlight conversations about Amenities Praise …" at bounding box center [847, 238] width 633 height 18
click at [136, 111] on div "Unanswered" at bounding box center [105, 116] width 65 height 13
click at [141, 95] on div "Unread (0)" at bounding box center [128, 98] width 134 height 18
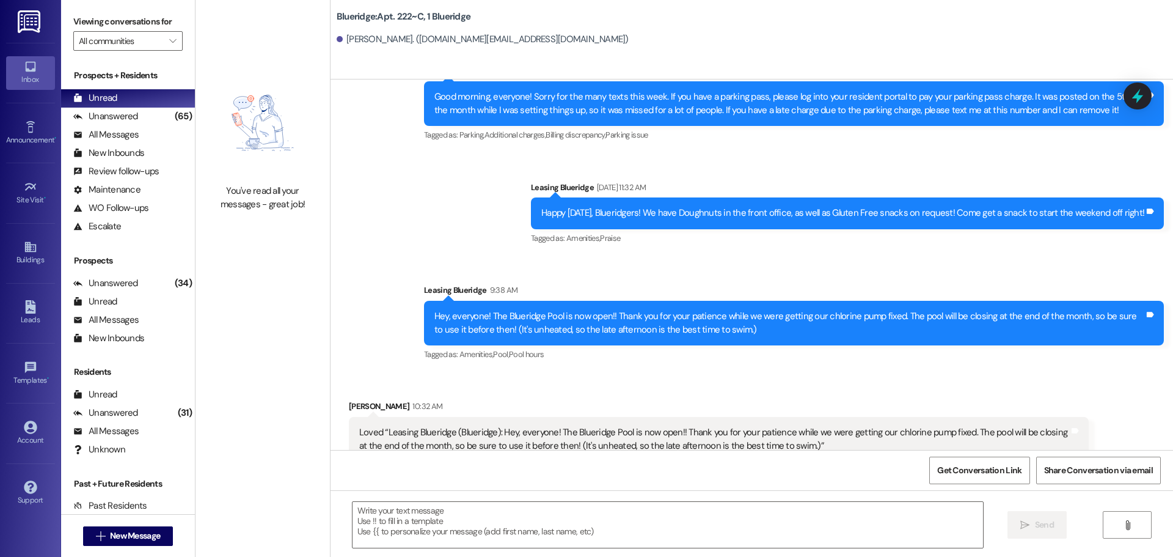
click at [745, 284] on div "Leasing Blueridge 9:38 AM" at bounding box center [794, 292] width 740 height 17
click at [904, 400] on div "Noah George 10:32 AM" at bounding box center [719, 408] width 740 height 17
drag, startPoint x: 1068, startPoint y: 350, endPoint x: 1057, endPoint y: 350, distance: 11.0
click at [1068, 372] on div "Received via SMS Noah George 10:32 AM Loved “Leasing Blueridge (Blueridge): Hey…" at bounding box center [752, 430] width 843 height 116
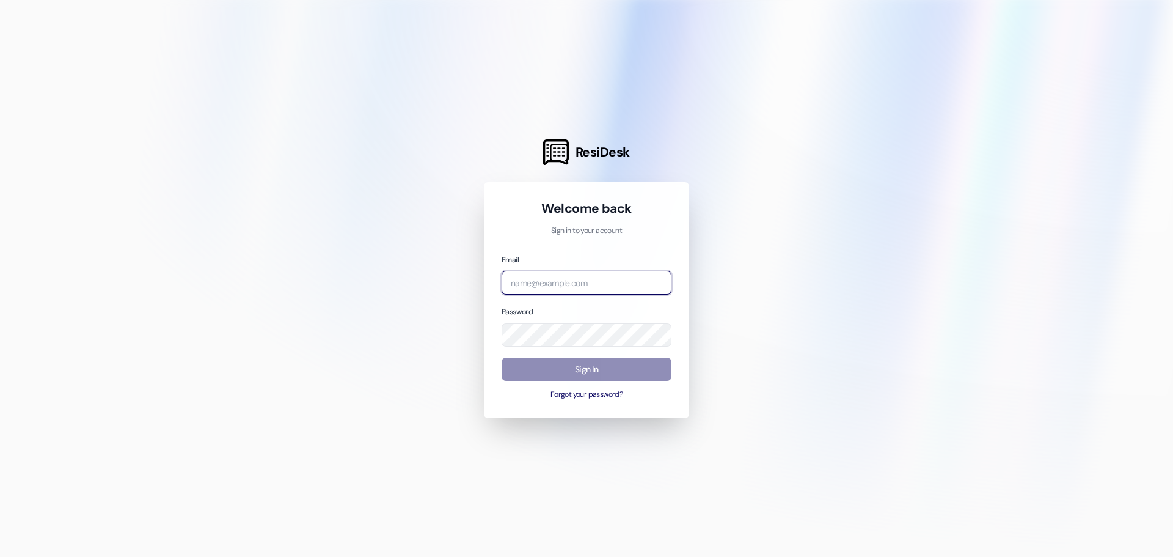
type input "leasing.blueridge@redstoneresidential.com"
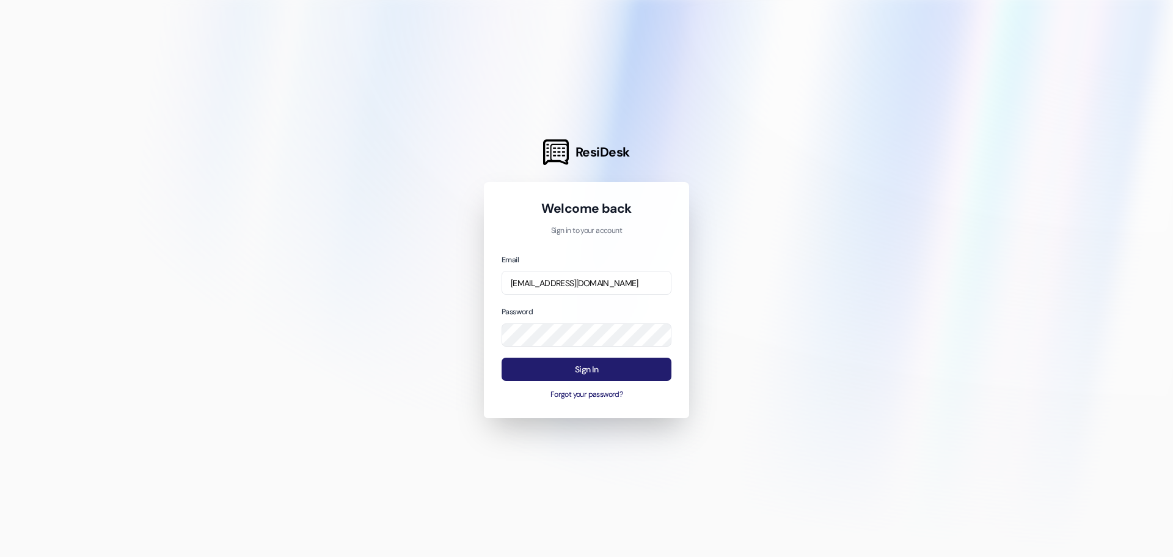
click at [572, 362] on button "Sign In" at bounding box center [587, 370] width 170 height 24
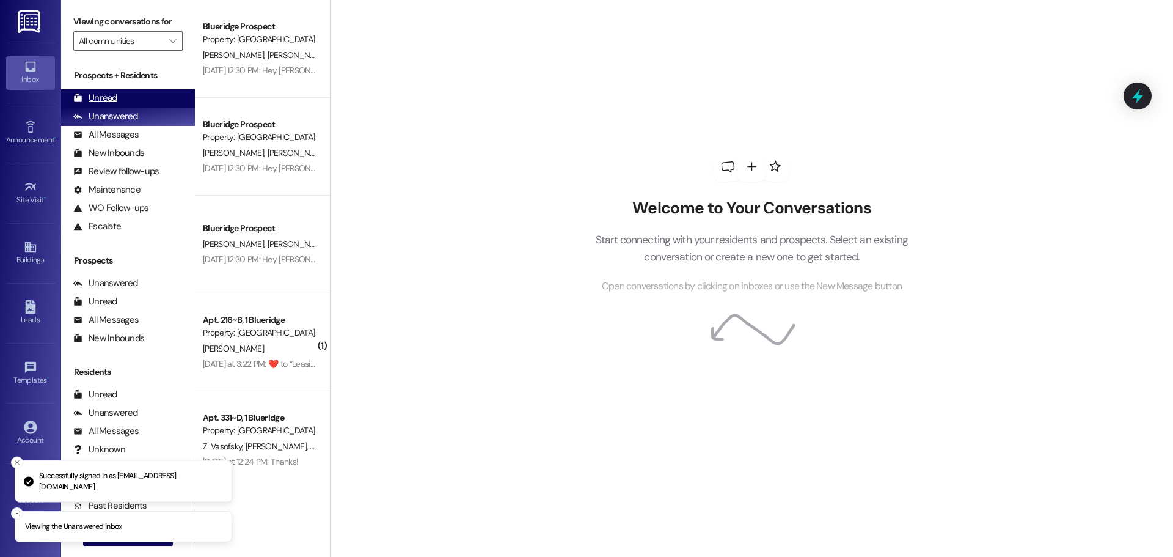
click at [131, 95] on div "Unread (0)" at bounding box center [128, 98] width 134 height 18
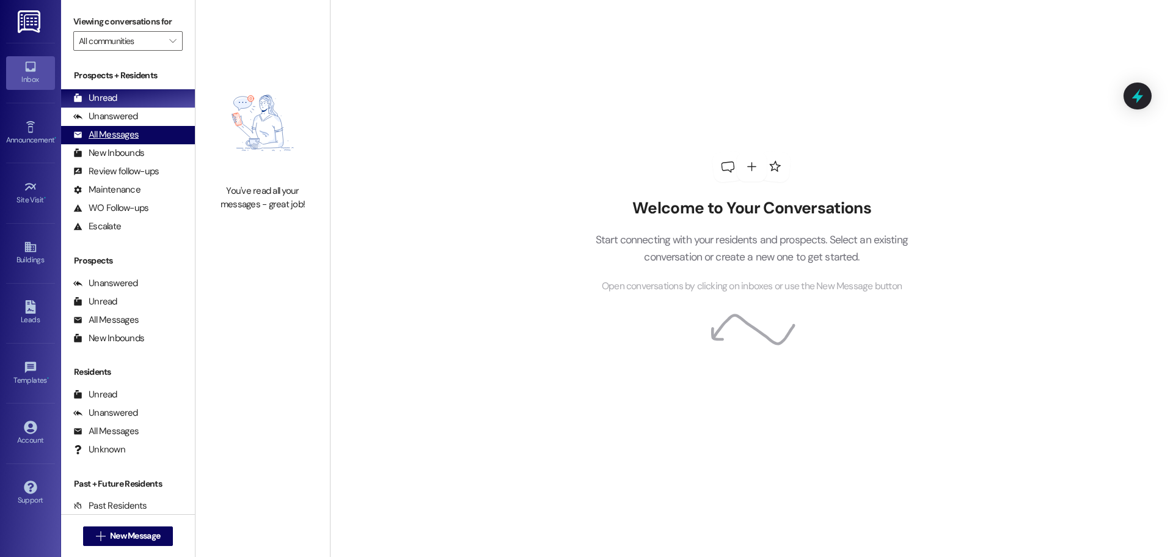
click at [111, 134] on div "All Messages" at bounding box center [105, 134] width 65 height 13
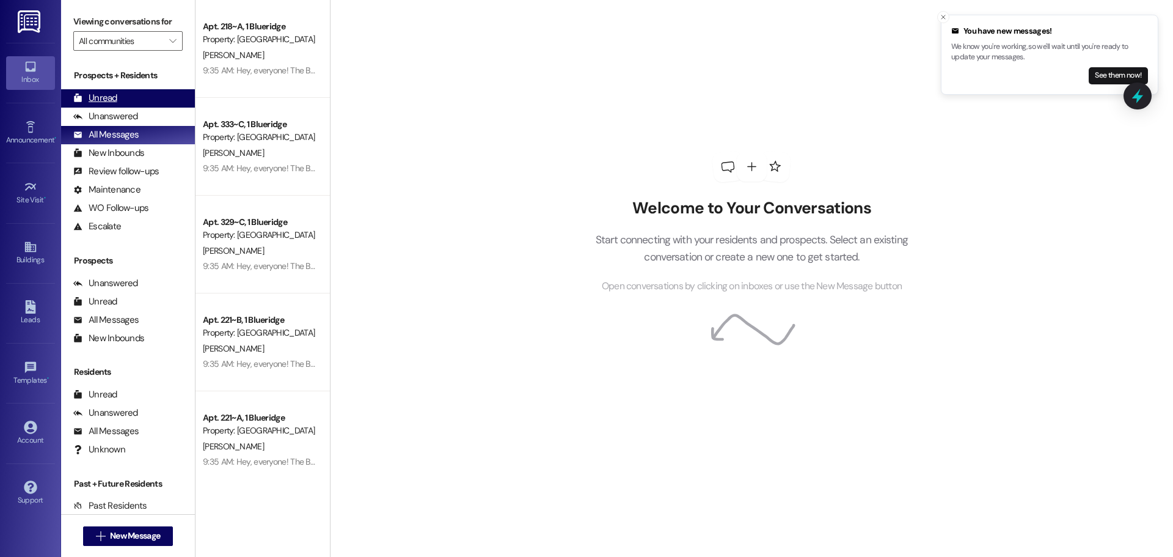
click at [98, 95] on div "Unread" at bounding box center [95, 98] width 44 height 13
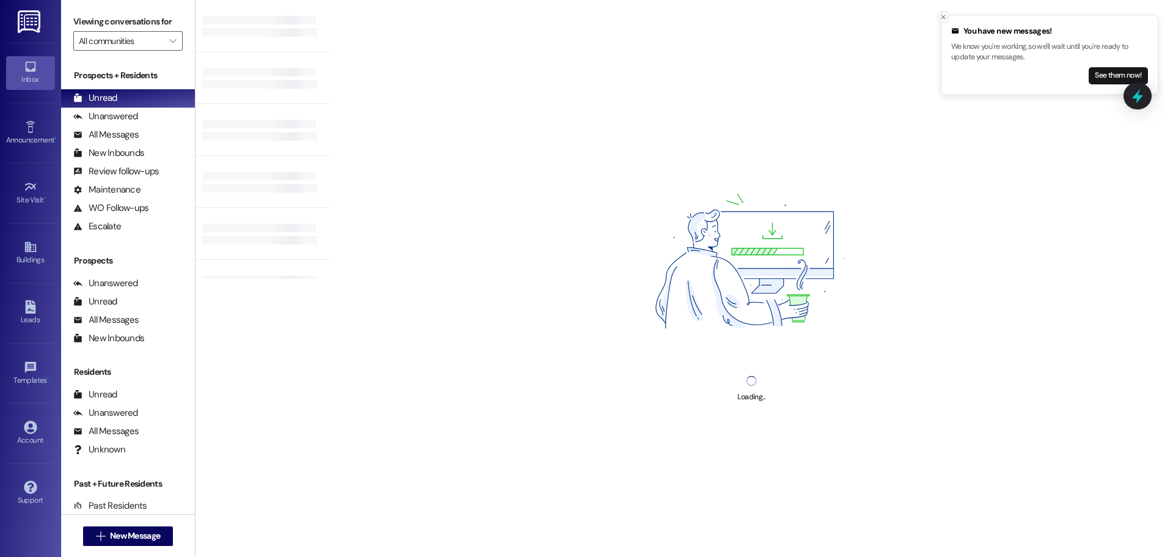
click at [940, 17] on icon "Close toast" at bounding box center [943, 16] width 7 height 7
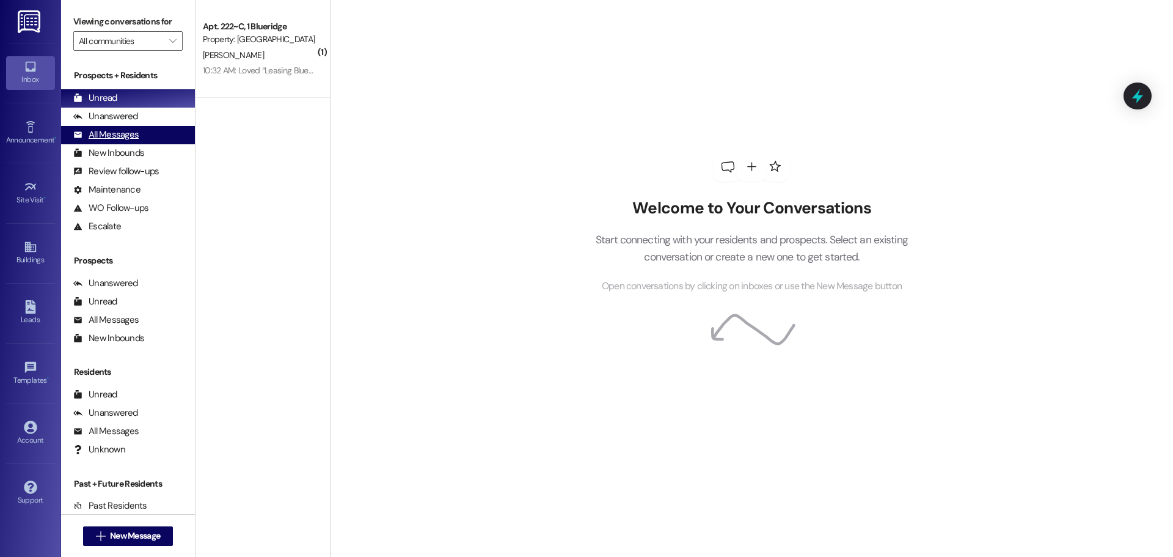
click at [117, 129] on div "All Messages" at bounding box center [105, 134] width 65 height 13
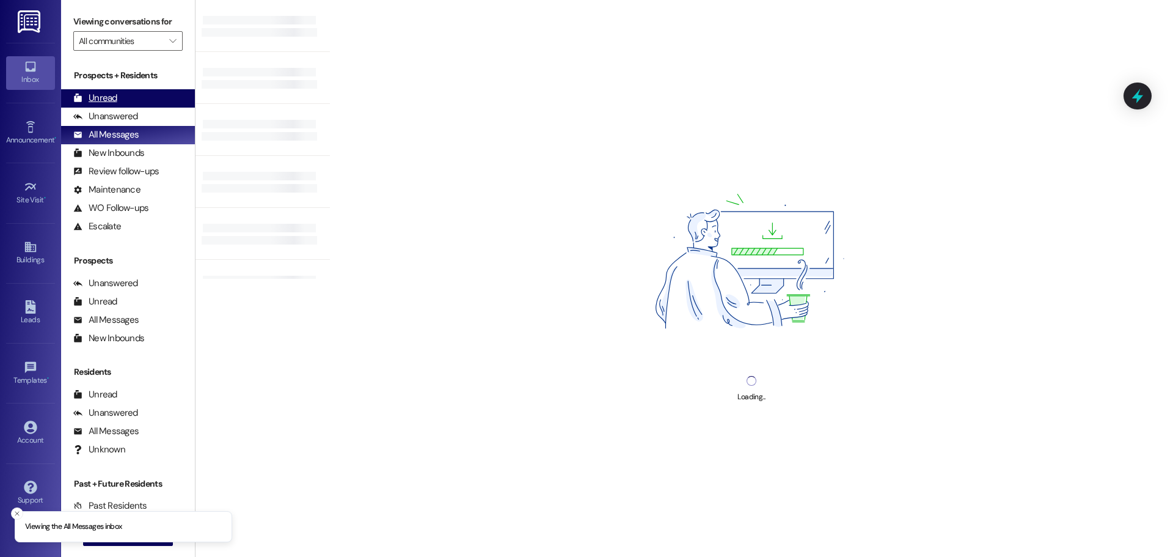
click at [116, 97] on div "Unread" at bounding box center [95, 98] width 44 height 13
